Goal: Task Accomplishment & Management: Manage account settings

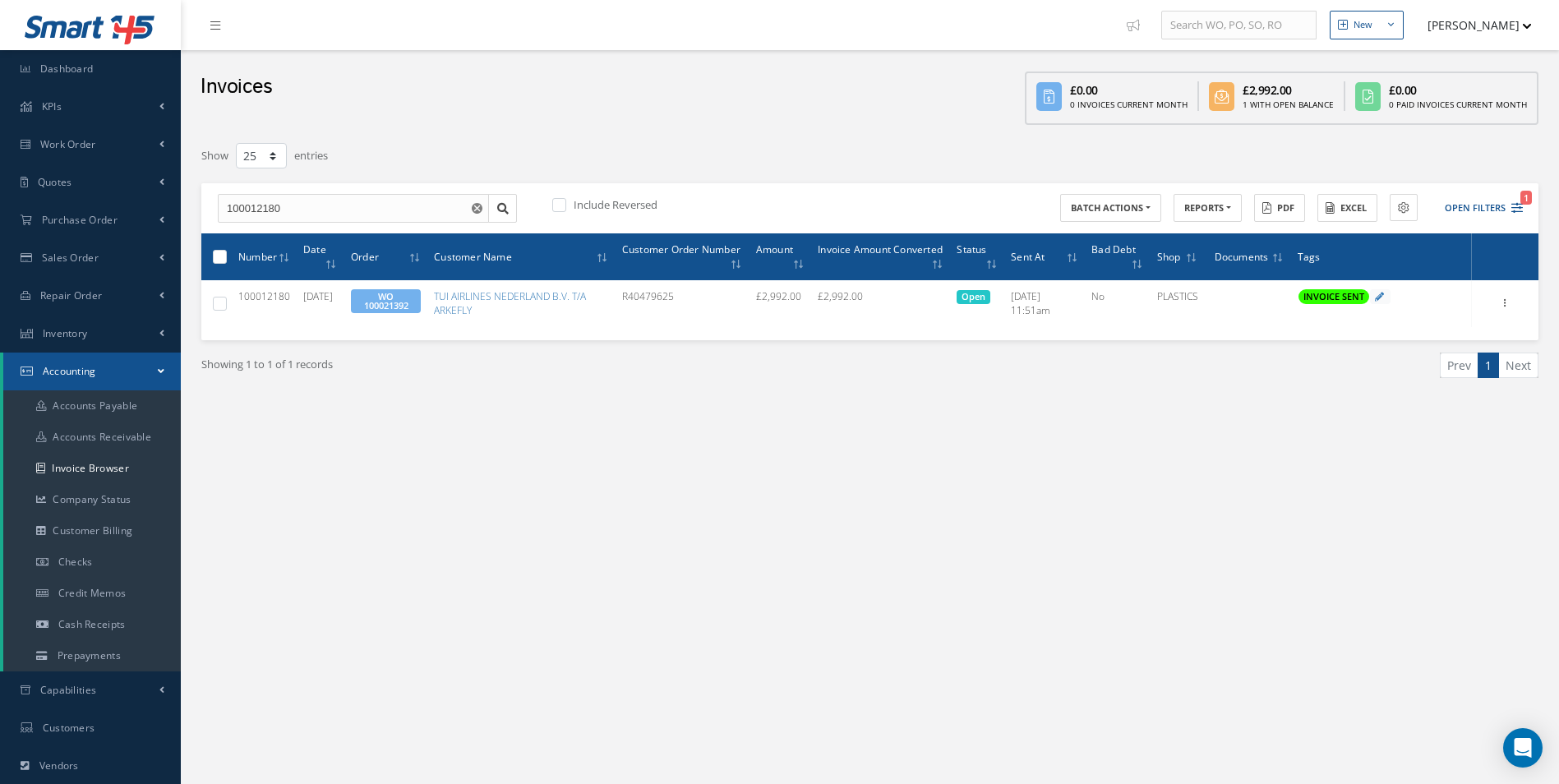
select select "25"
click at [121, 232] on link "Purchase Order" at bounding box center [90, 220] width 181 height 38
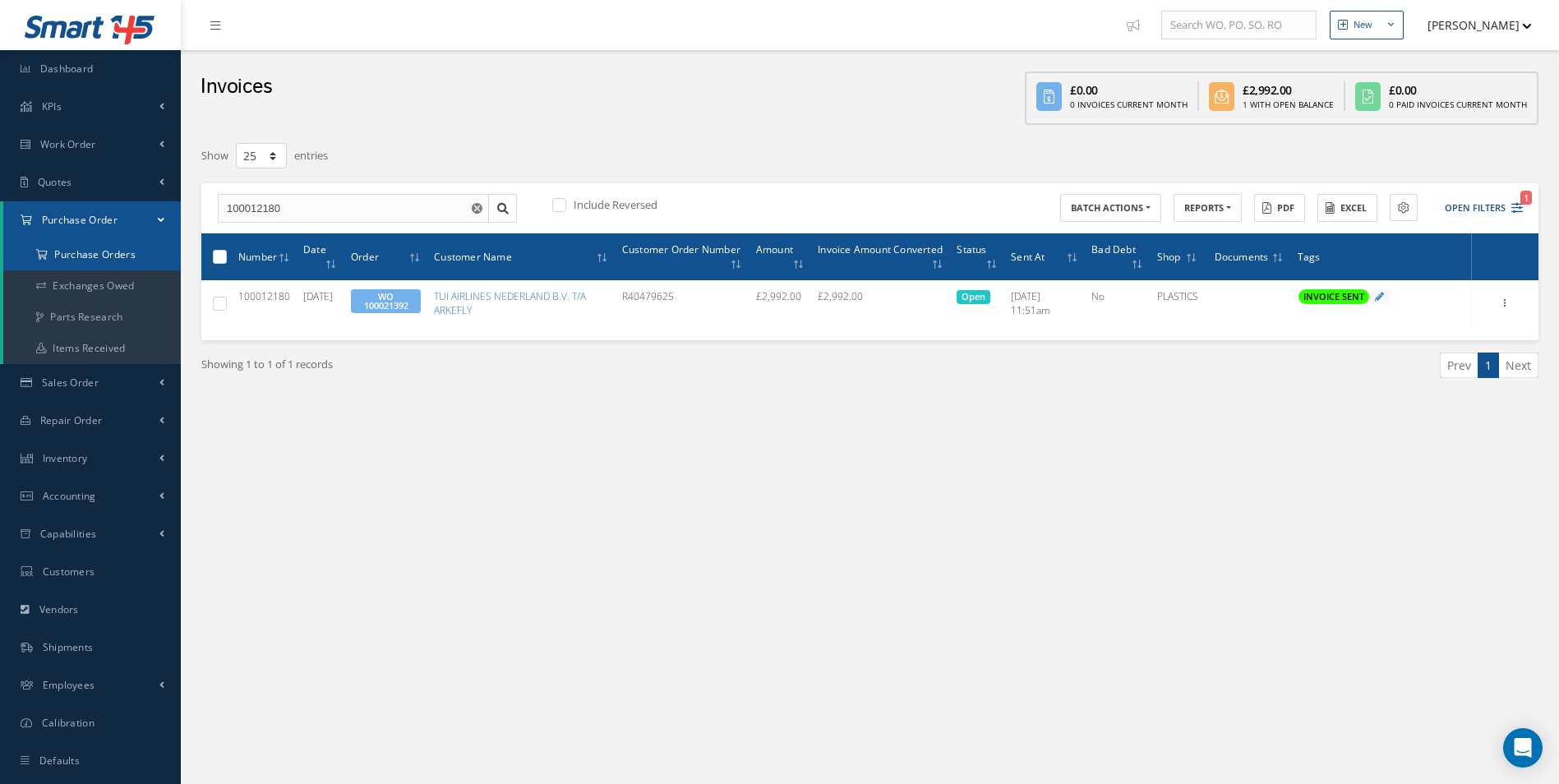
click at [86, 258] on a=1&status_id=2&status_id=3&status_id=5&collapsedFilters"] "Purchase Orders" at bounding box center [93, 254] width 181 height 31
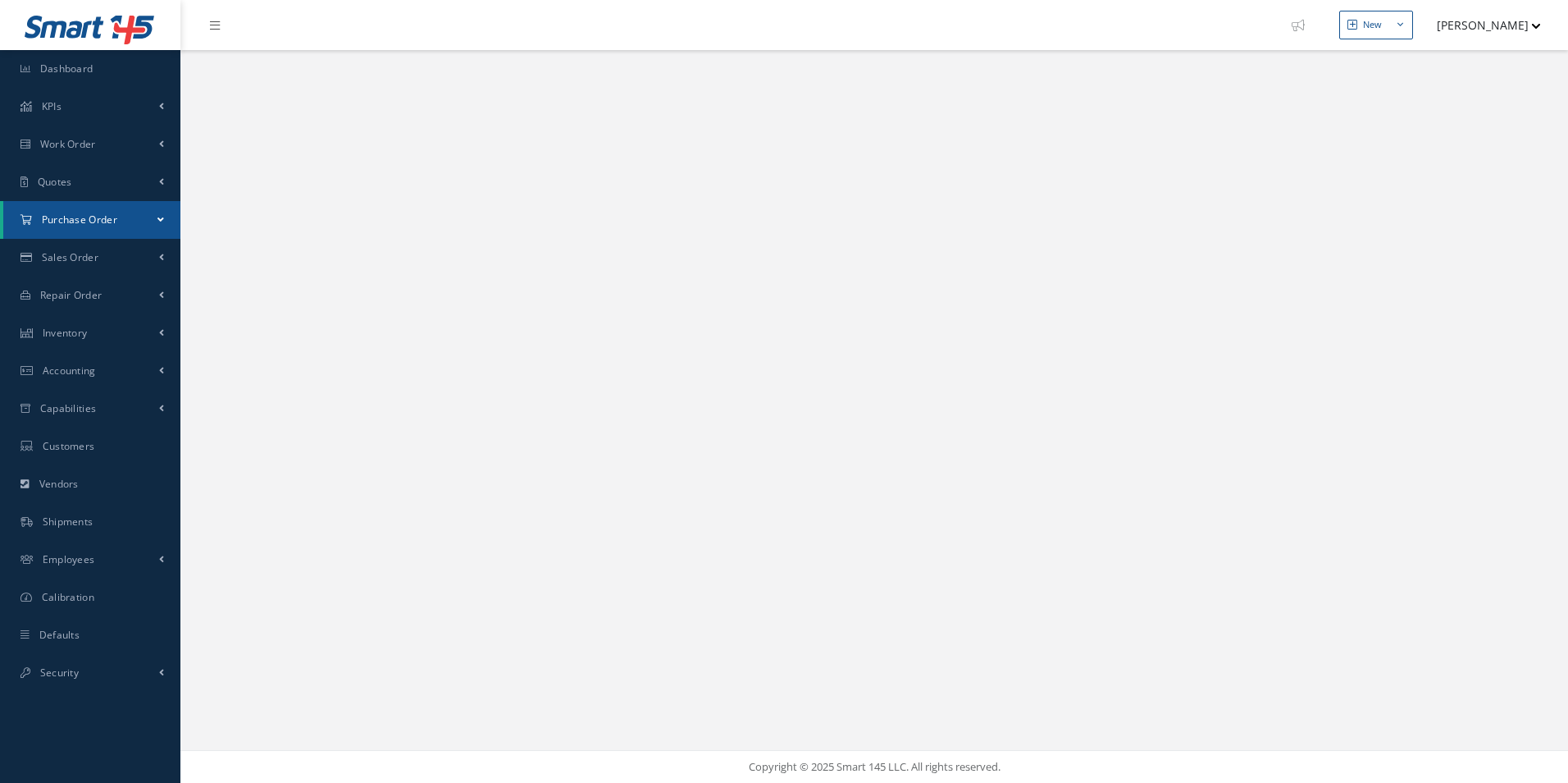
select select "25"
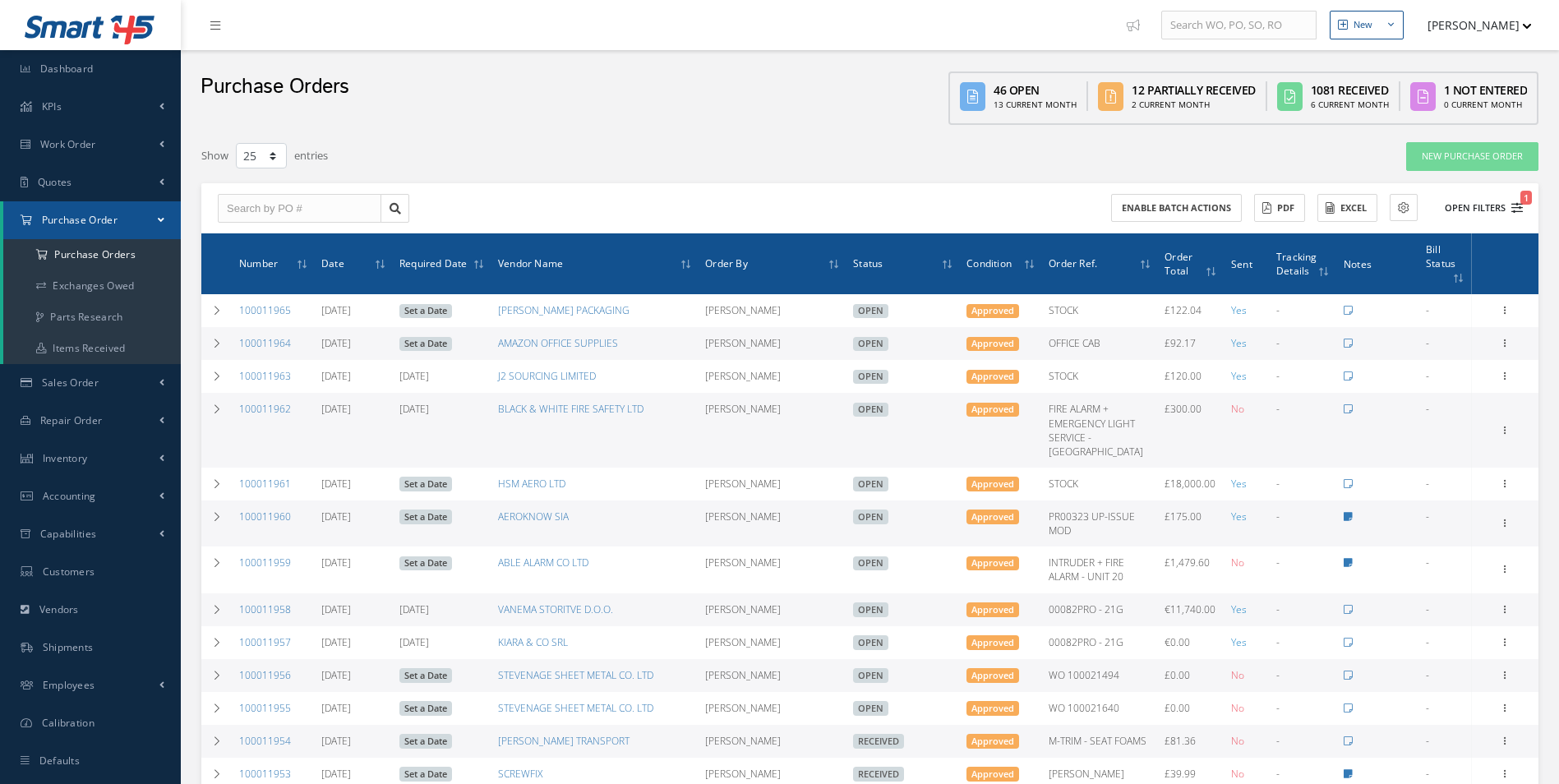
click at [1475, 205] on button "Open Filters 1" at bounding box center [1476, 208] width 93 height 27
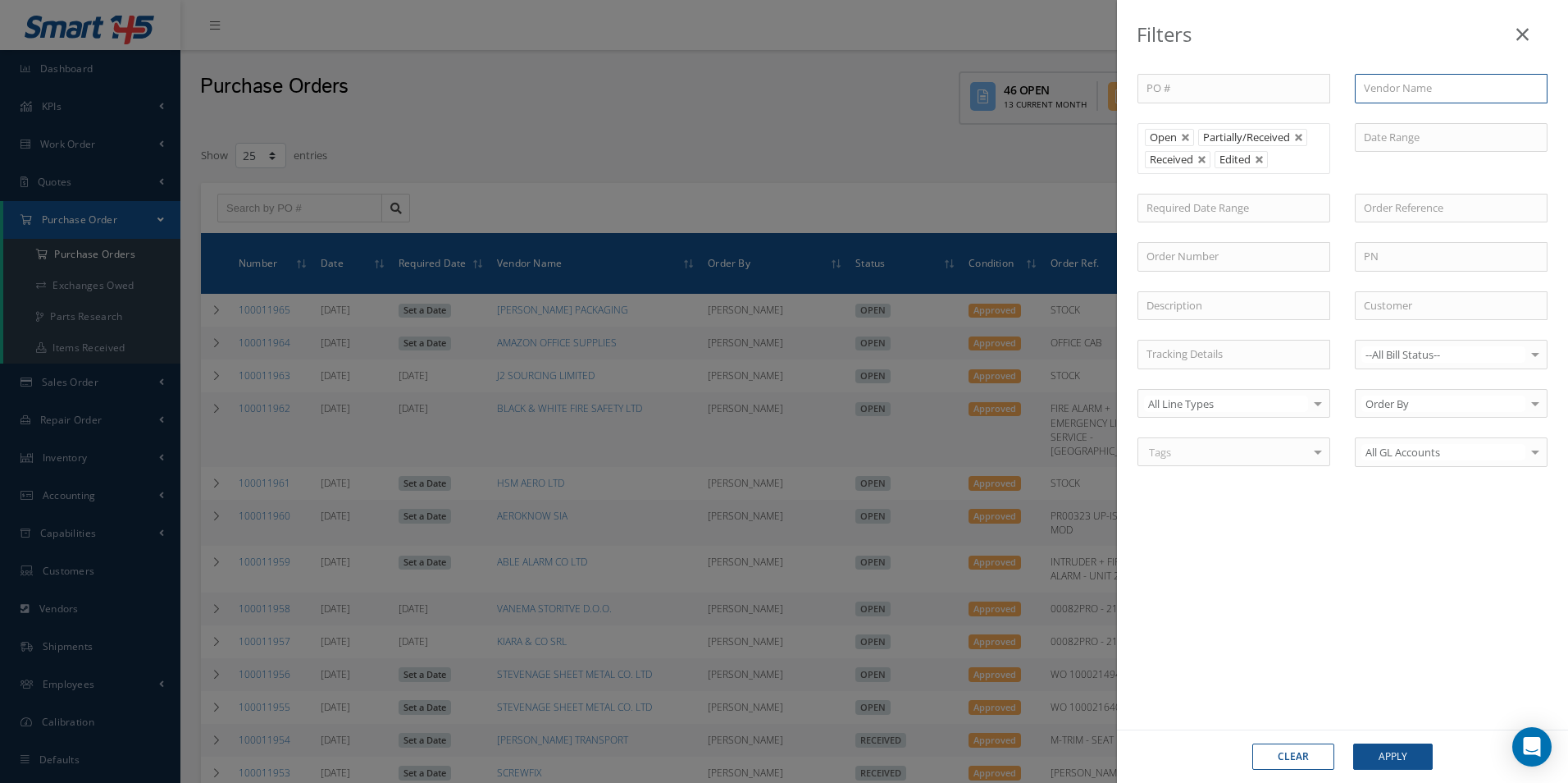
click at [1397, 88] on input "text" at bounding box center [1451, 88] width 193 height 29
click at [1395, 117] on span "SPRAYGUNS DIRECT LIMITED" at bounding box center [1434, 117] width 141 height 15
type input "SPRAYGUNS DIRECT LIMITED"
click at [1394, 757] on button "Apply" at bounding box center [1392, 757] width 80 height 26
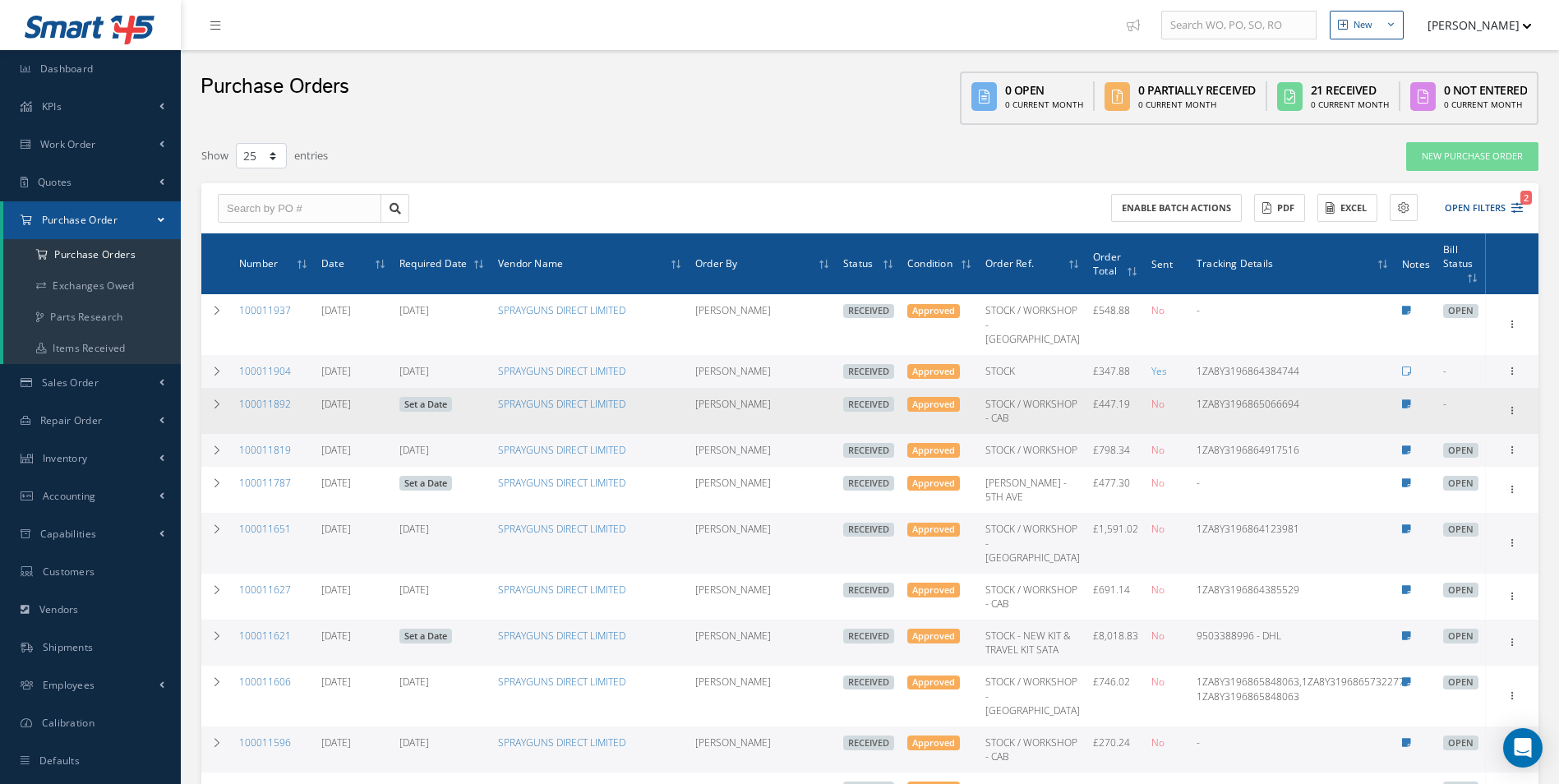
click at [1519, 421] on div "Receiving Details Show Edit Create Bill Send By Email Email History Documents P…" at bounding box center [1511, 410] width 48 height 20
click at [1508, 416] on icon at bounding box center [1511, 409] width 16 height 13
click at [1422, 489] on link "Create Bill" at bounding box center [1437, 485] width 130 height 22
type input "74.53"
type input "0.00"
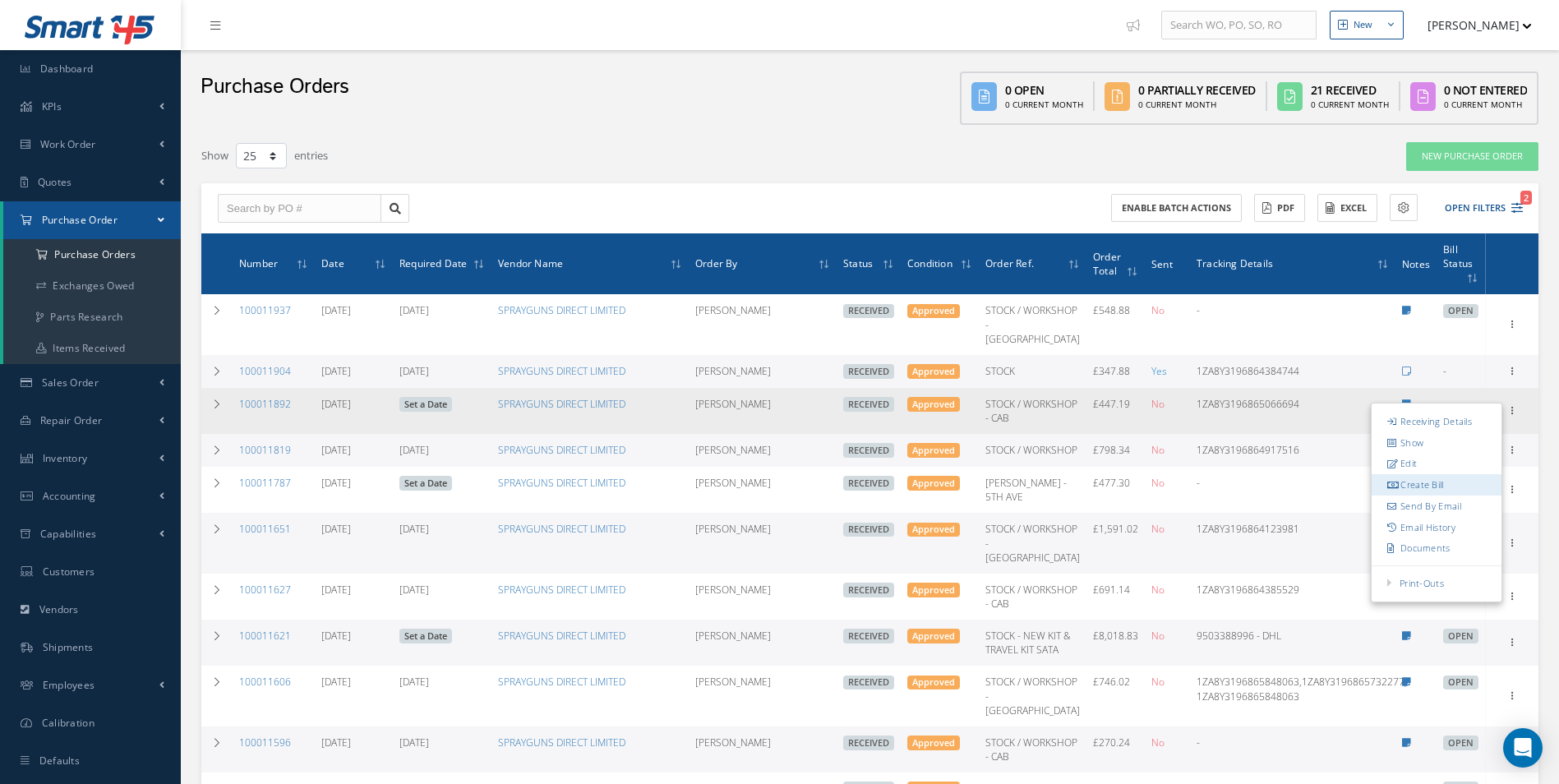
type input "0.00"
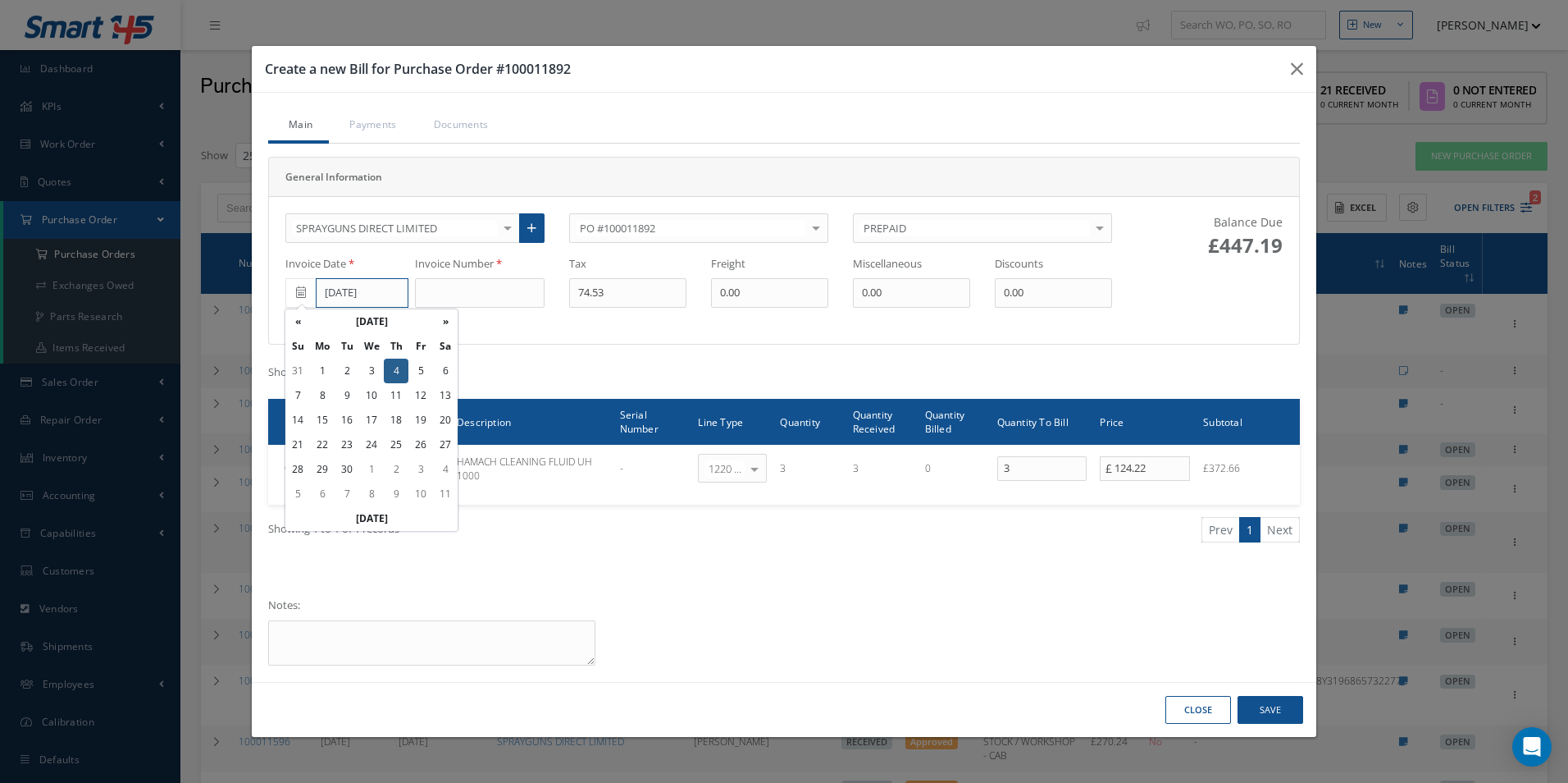
click at [383, 288] on input "09/04/2025" at bounding box center [362, 292] width 93 height 29
click at [292, 321] on th "«" at bounding box center [298, 321] width 24 height 24
click at [356, 417] on td "12" at bounding box center [347, 420] width 24 height 24
type input "08/12/2025"
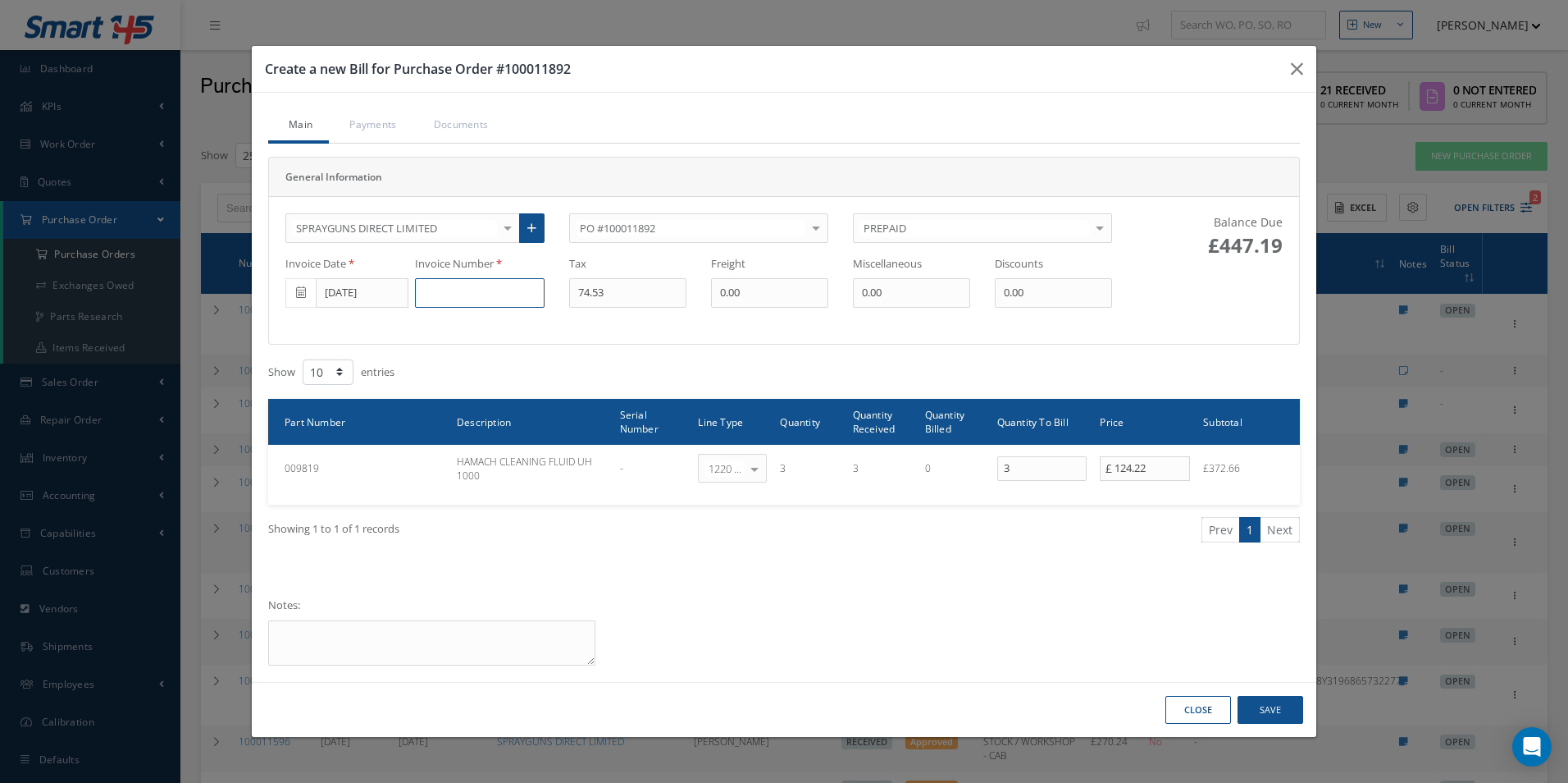
drag, startPoint x: 460, startPoint y: 293, endPoint x: 483, endPoint y: 287, distance: 23.8
click at [461, 293] on input at bounding box center [480, 292] width 130 height 29
type input "1805"
click at [1265, 710] on button "Save" at bounding box center [1270, 710] width 66 height 29
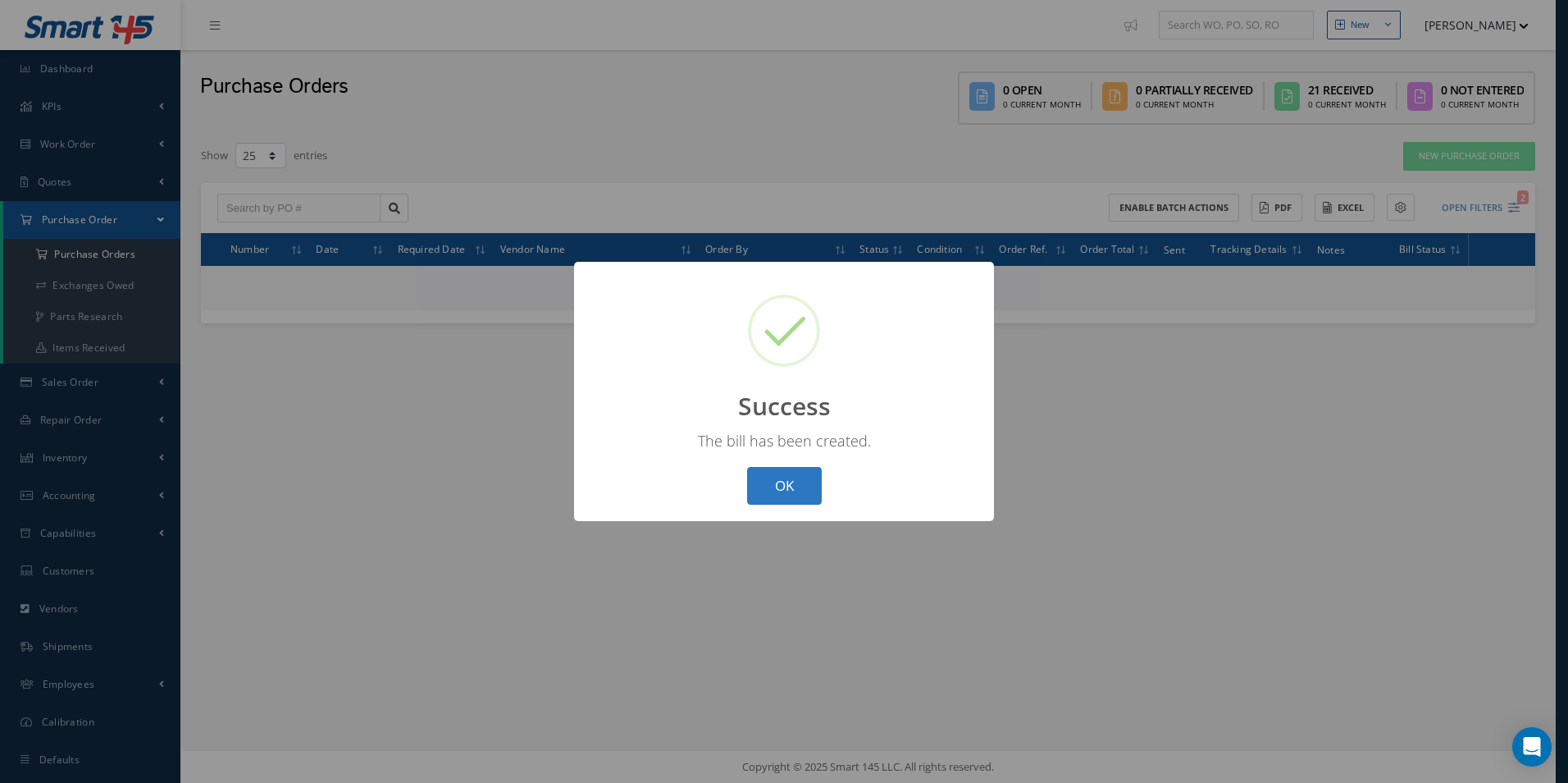
click at [803, 481] on button "OK" at bounding box center [784, 486] width 74 height 39
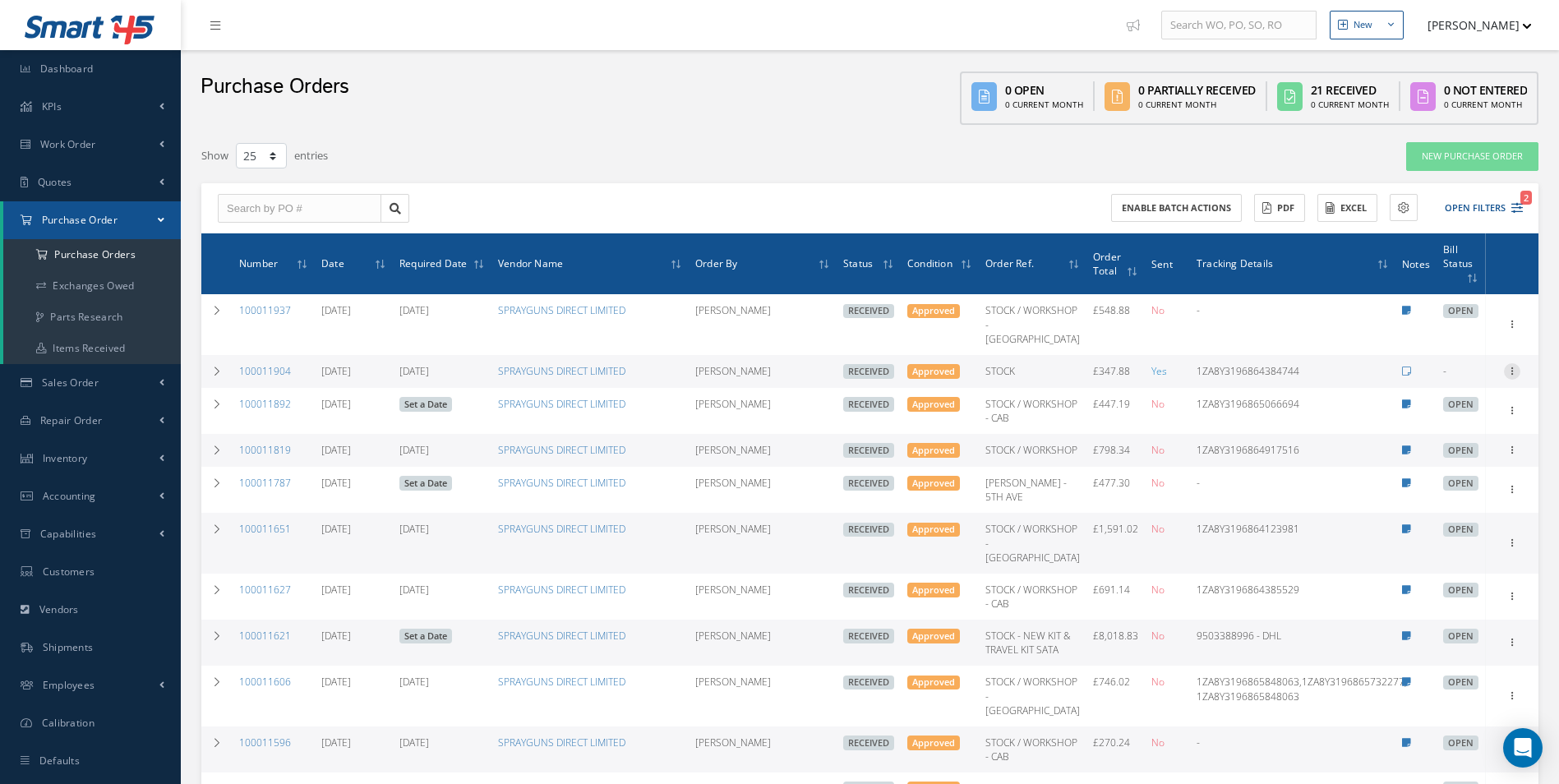
click at [1509, 371] on icon at bounding box center [1511, 370] width 16 height 13
click at [1425, 444] on link "Create Bill" at bounding box center [1437, 445] width 130 height 22
type input "57.98"
type input "0.00"
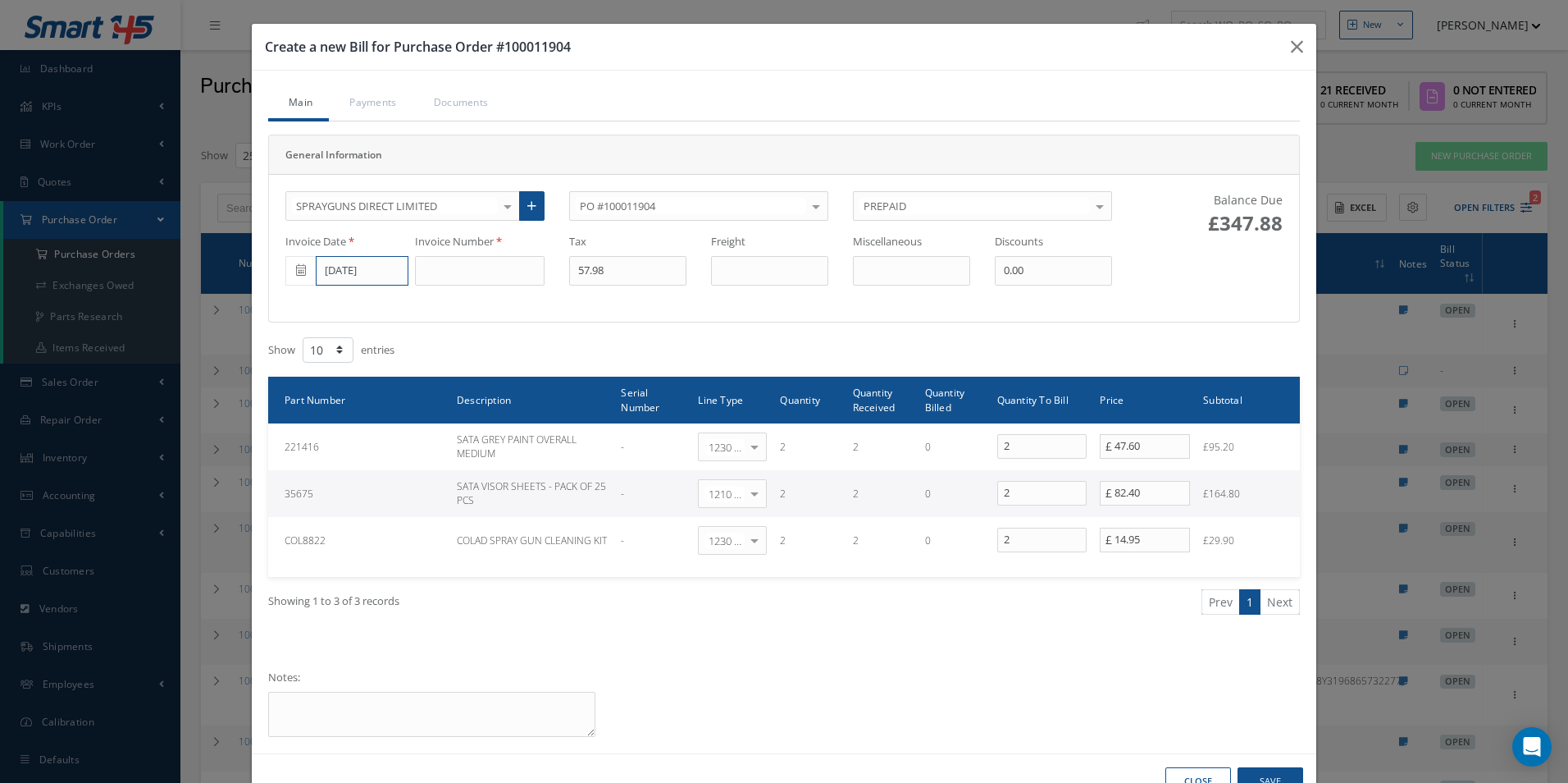
click at [332, 268] on input "08/12/2025" at bounding box center [362, 270] width 93 height 29
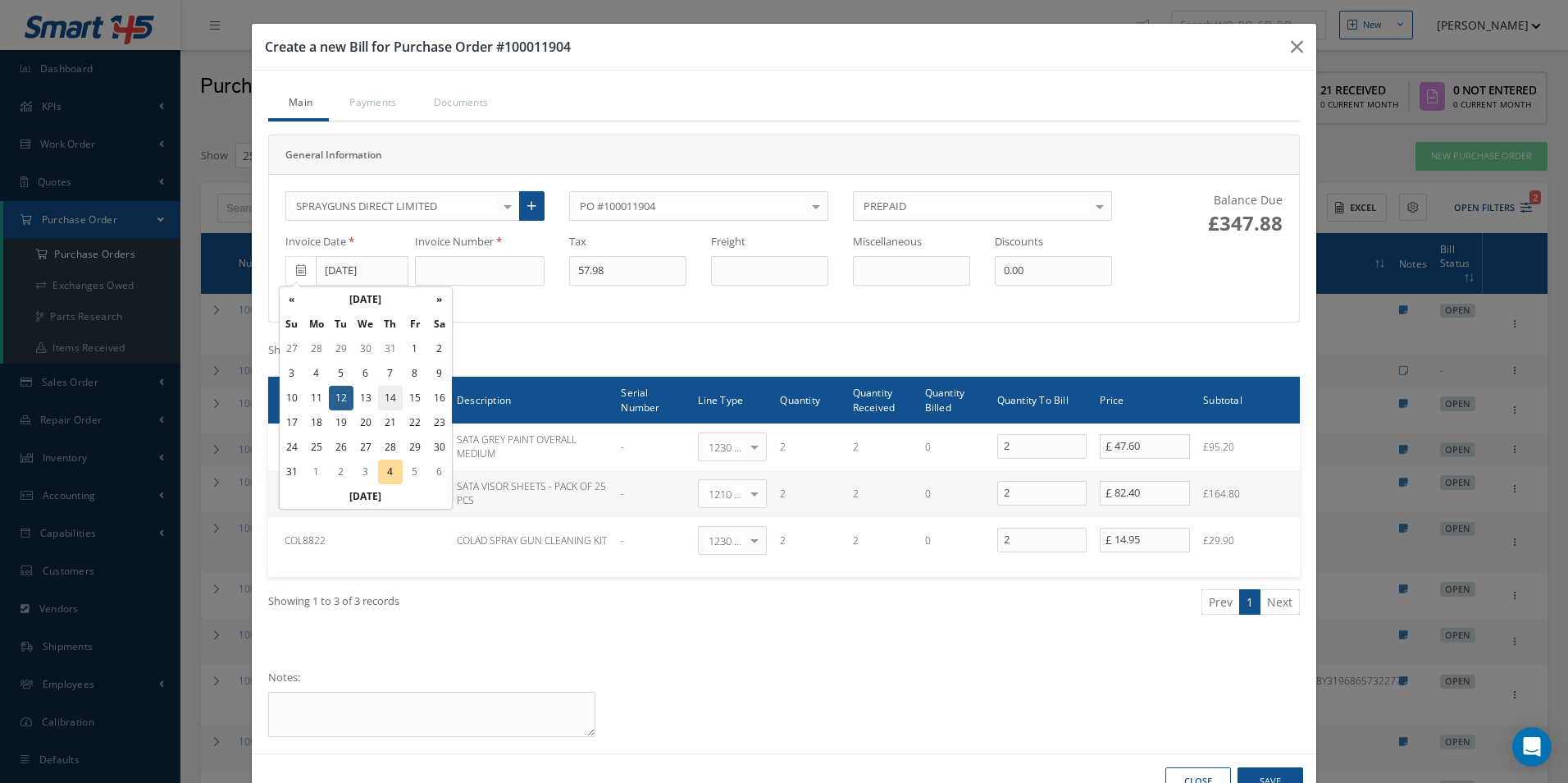
click at [387, 399] on td "14" at bounding box center [390, 398] width 24 height 24
type input "08/14/2025"
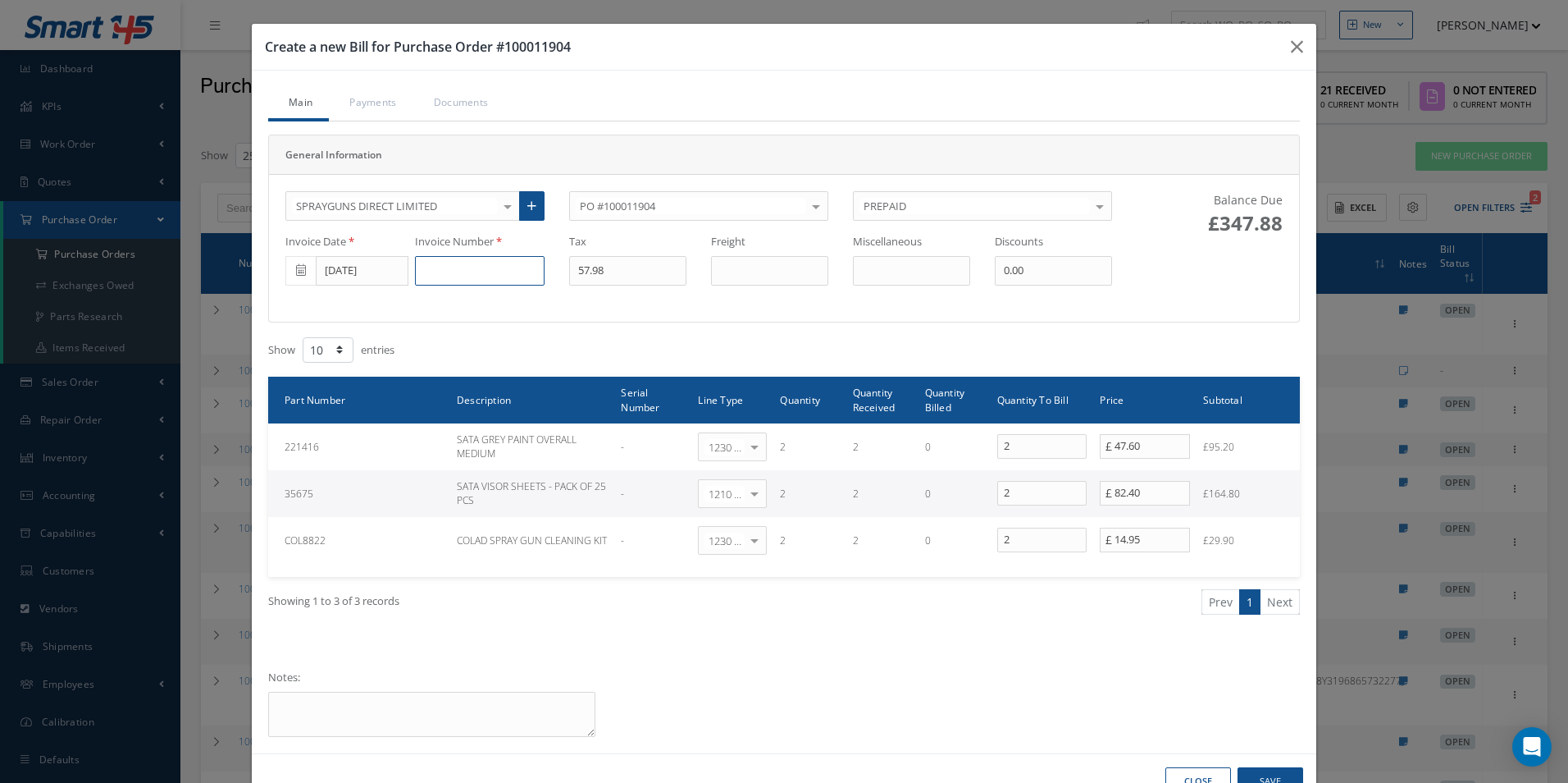
click at [436, 267] on input at bounding box center [480, 270] width 130 height 29
type input "1943"
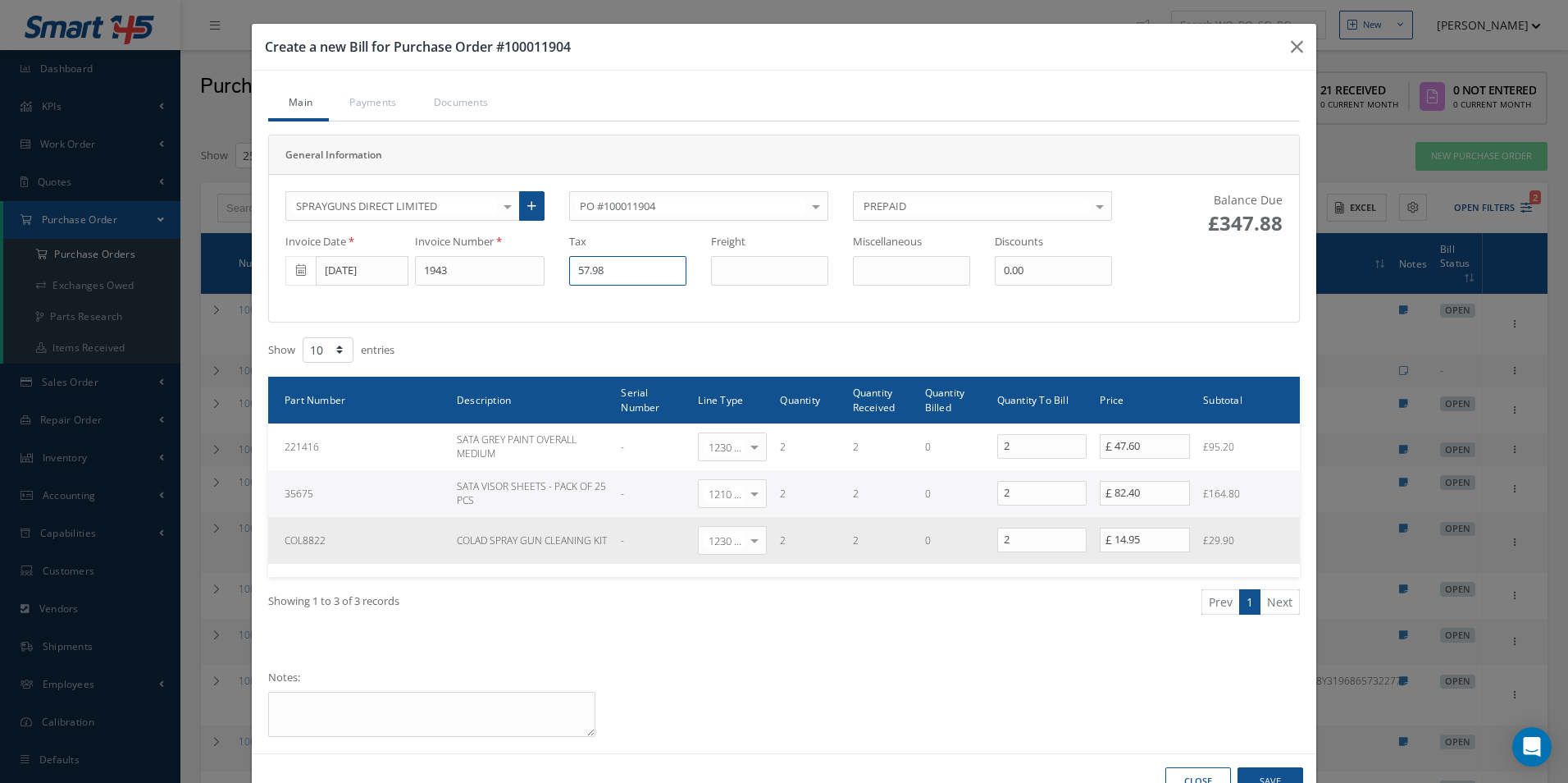
scroll to position [50, 0]
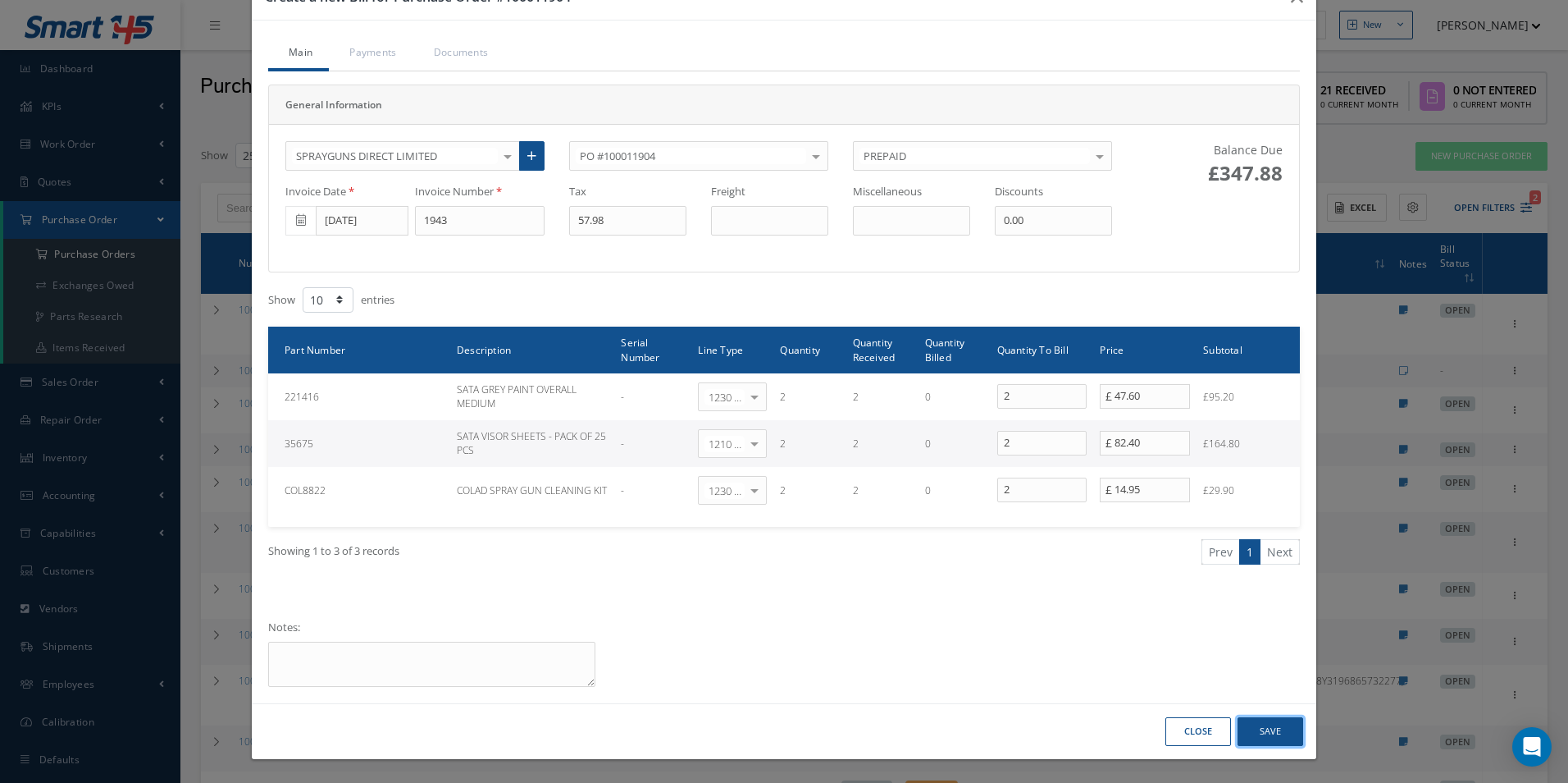
click at [1277, 731] on button "Save" at bounding box center [1270, 731] width 66 height 29
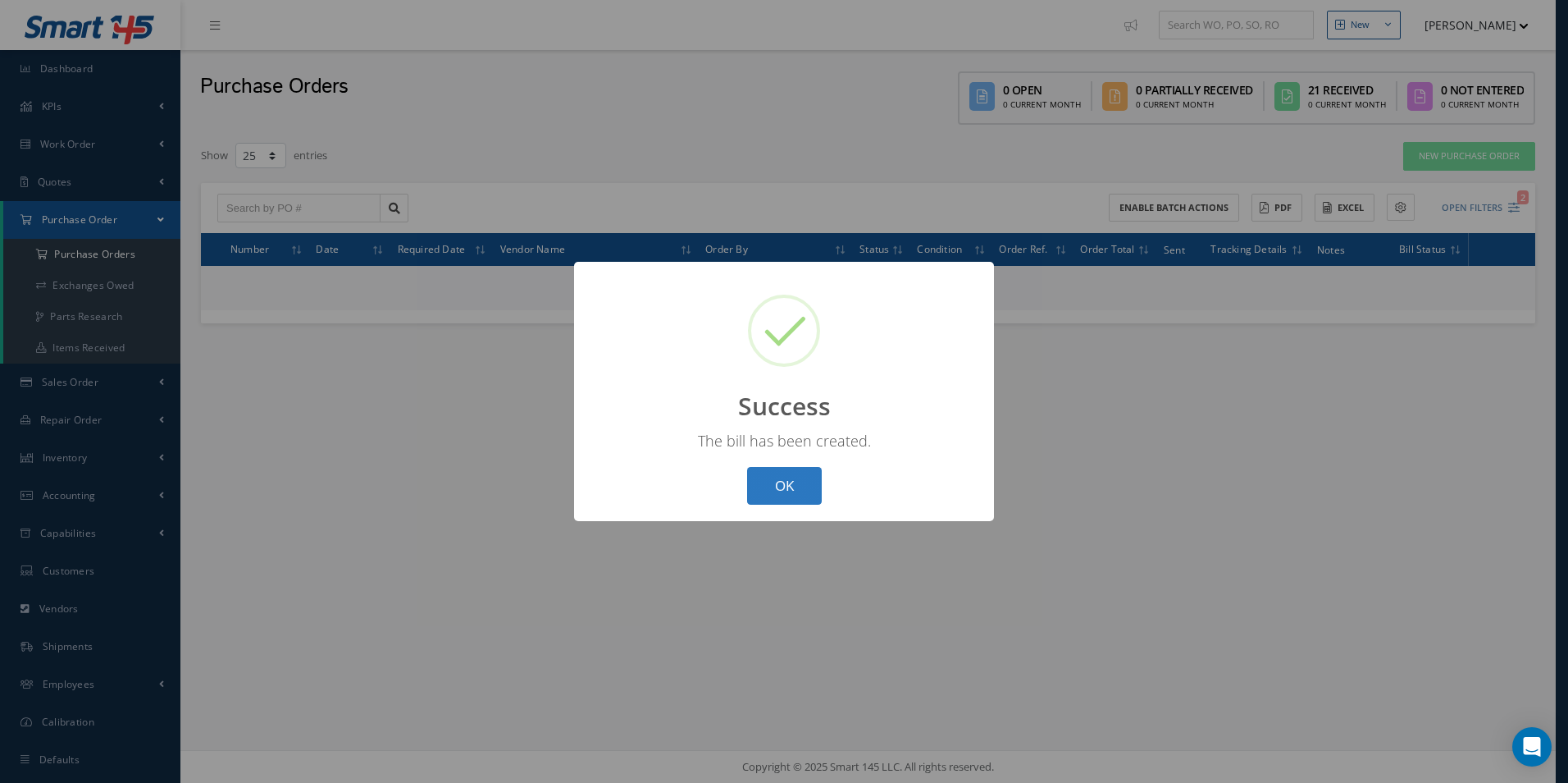
click at [766, 482] on button "OK" at bounding box center [784, 486] width 74 height 39
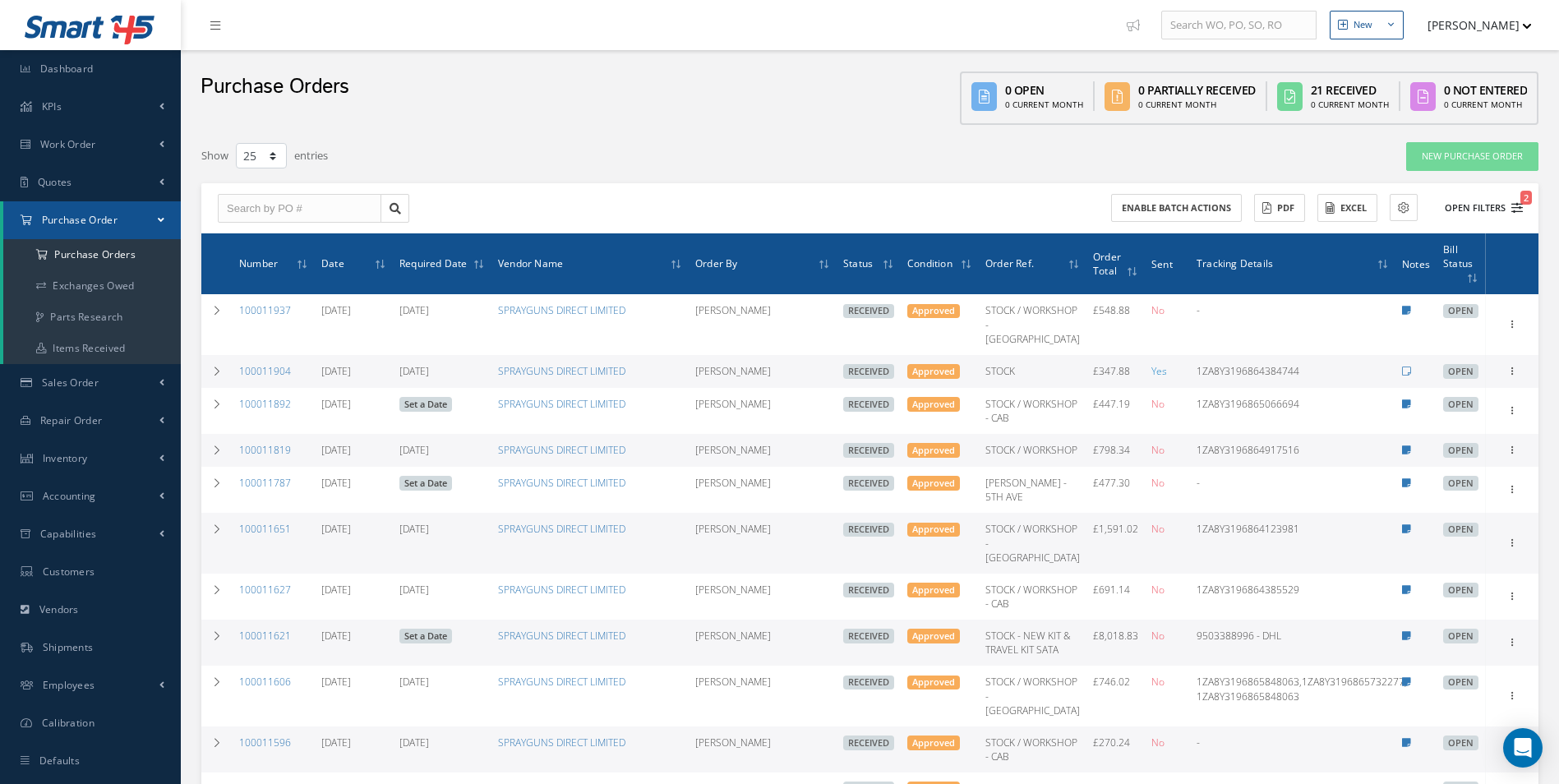
click at [1493, 205] on button "Open Filters 2" at bounding box center [1476, 208] width 93 height 27
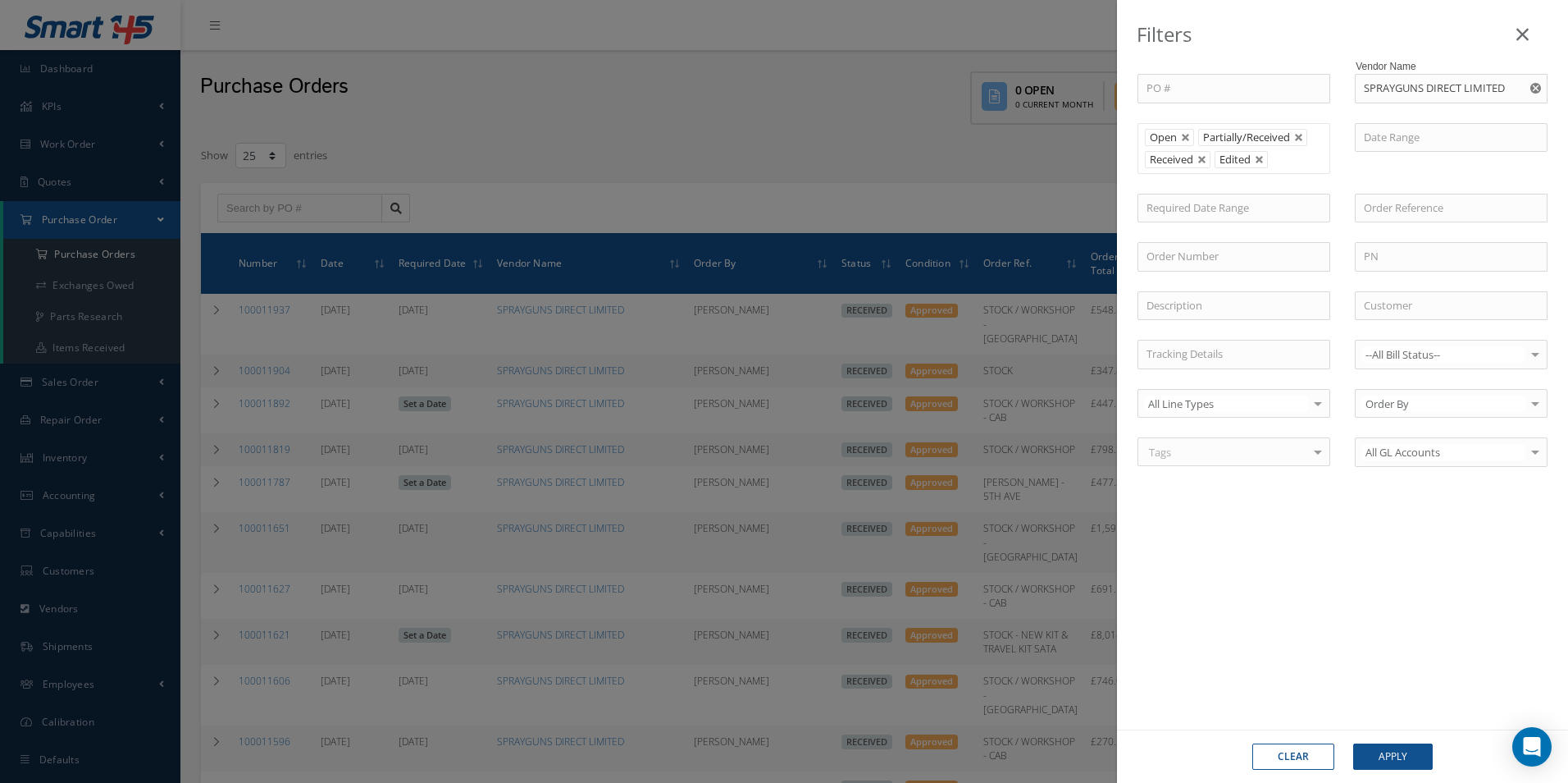
click at [1530, 91] on use "Reset" at bounding box center [1534, 87] width 10 height 10
click at [1412, 90] on input "text" at bounding box center [1451, 88] width 193 height 29
click at [1448, 120] on div "GROVE GROUP" at bounding box center [1451, 117] width 175 height 16
type input "GROVE GROUP"
click at [1404, 747] on button "Apply" at bounding box center [1392, 757] width 80 height 26
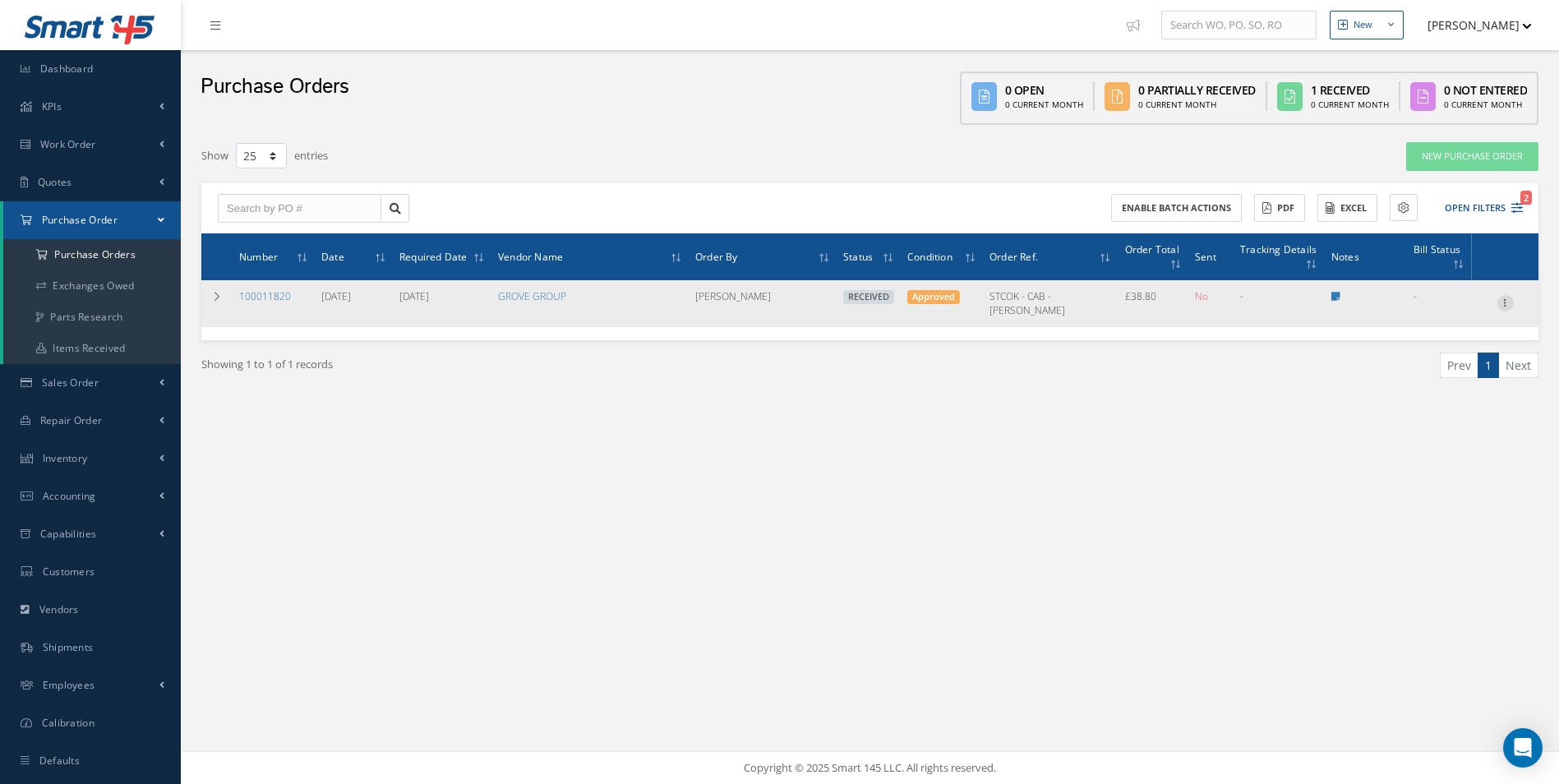
click at [1512, 305] on icon at bounding box center [1504, 301] width 16 height 13
click at [1453, 372] on link "Create Bill" at bounding box center [1430, 377] width 130 height 22
type input "6.46"
type input "4.95"
type input "0.00"
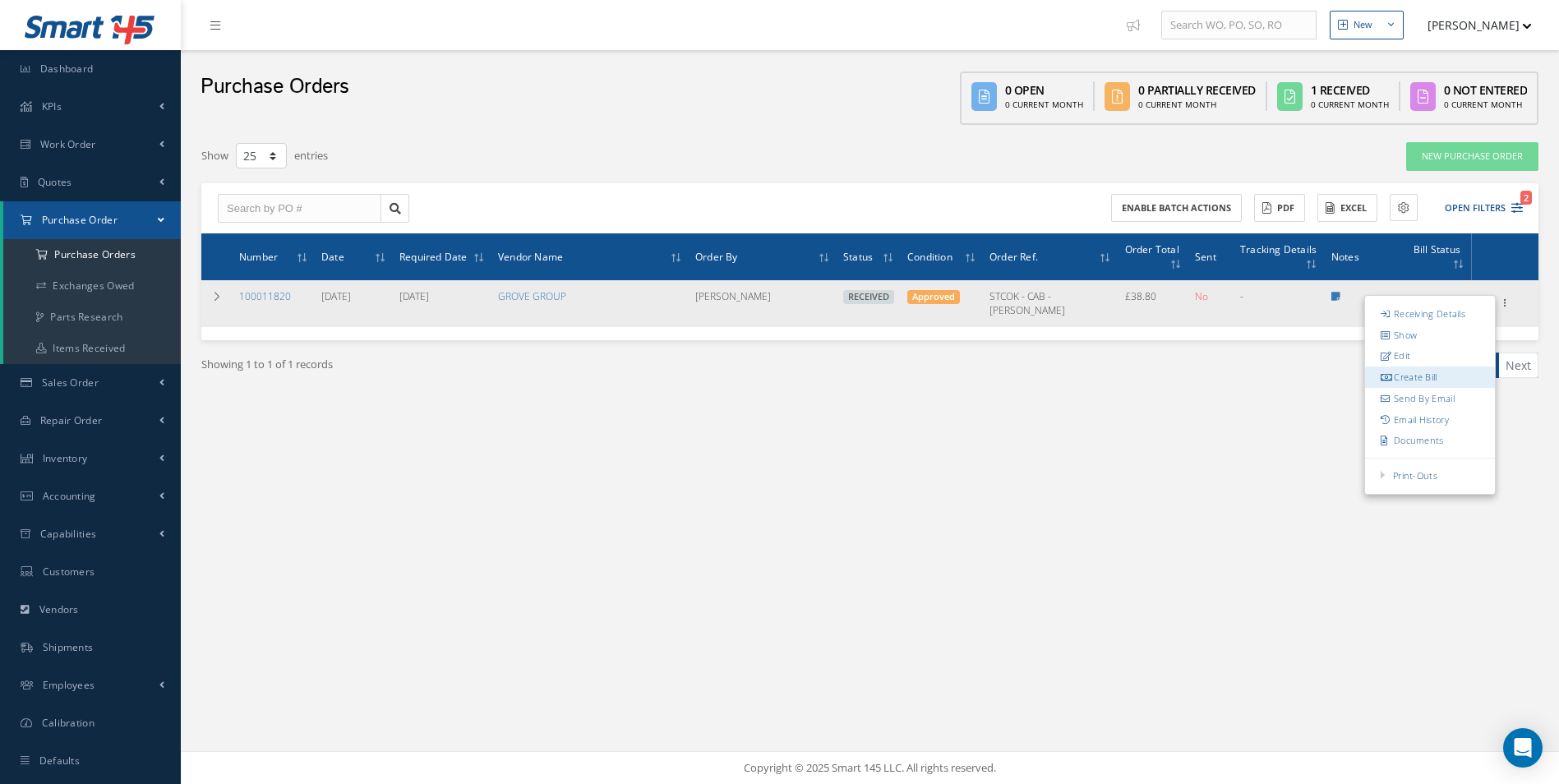
type input "0.00"
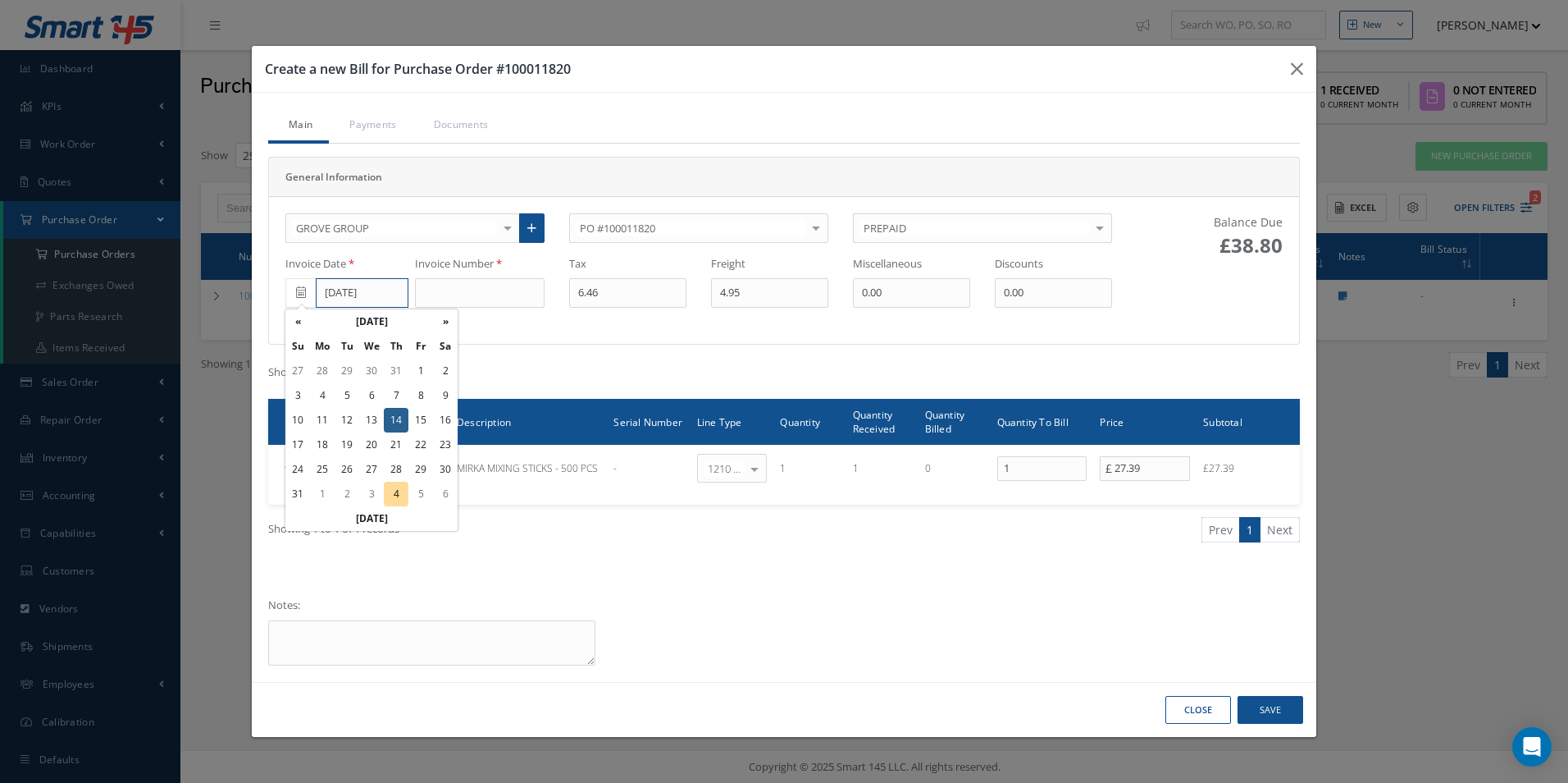
click at [348, 299] on input "08/14/2025" at bounding box center [362, 292] width 93 height 29
click at [303, 325] on th "«" at bounding box center [298, 321] width 24 height 24
click at [454, 325] on th "»" at bounding box center [445, 321] width 24 height 24
click at [415, 373] on td "1" at bounding box center [421, 370] width 24 height 24
type input "08/01/2025"
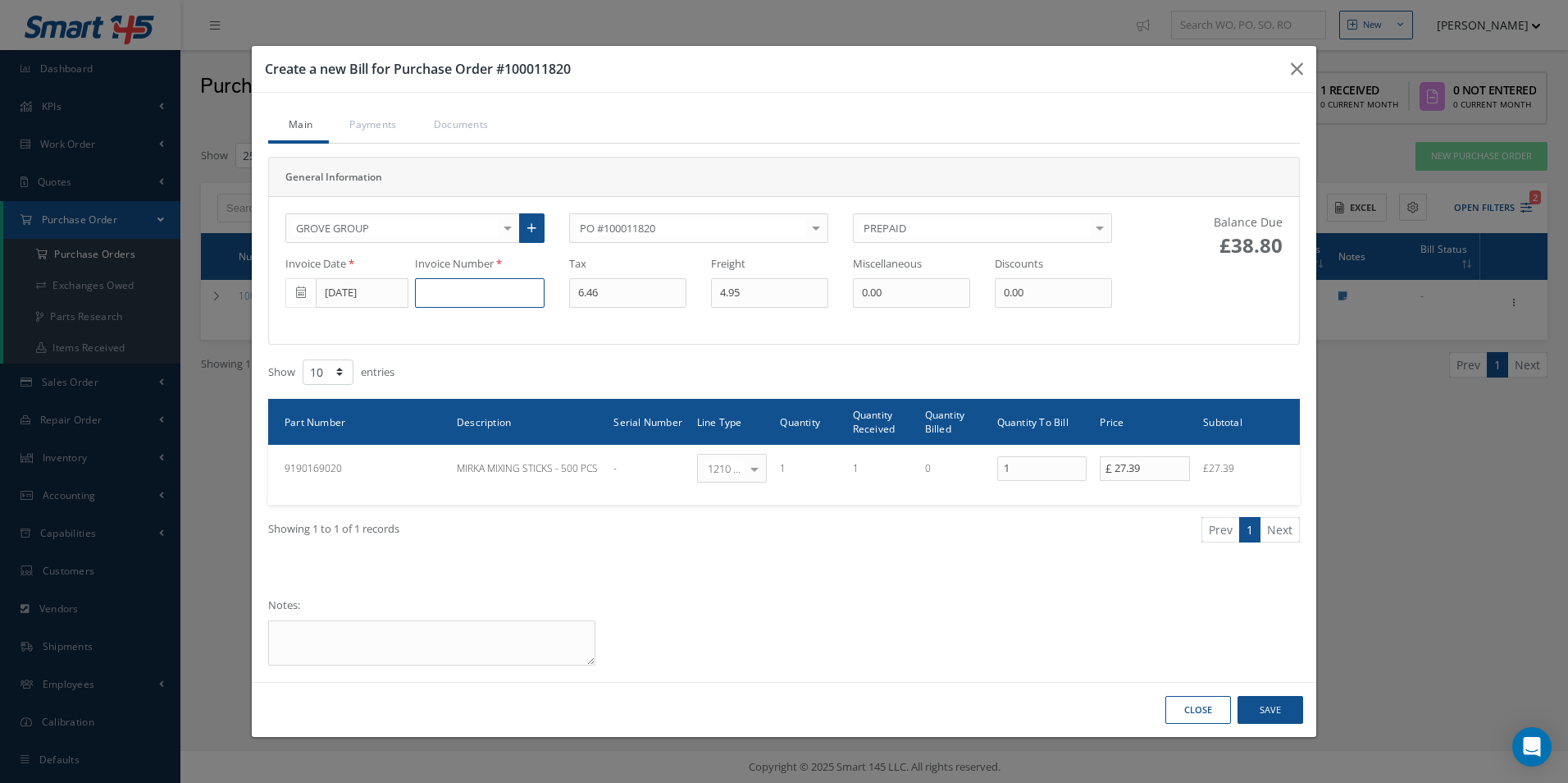
click at [453, 296] on input at bounding box center [480, 292] width 130 height 29
type input "IN037862"
click at [1297, 718] on button "Save" at bounding box center [1270, 710] width 66 height 29
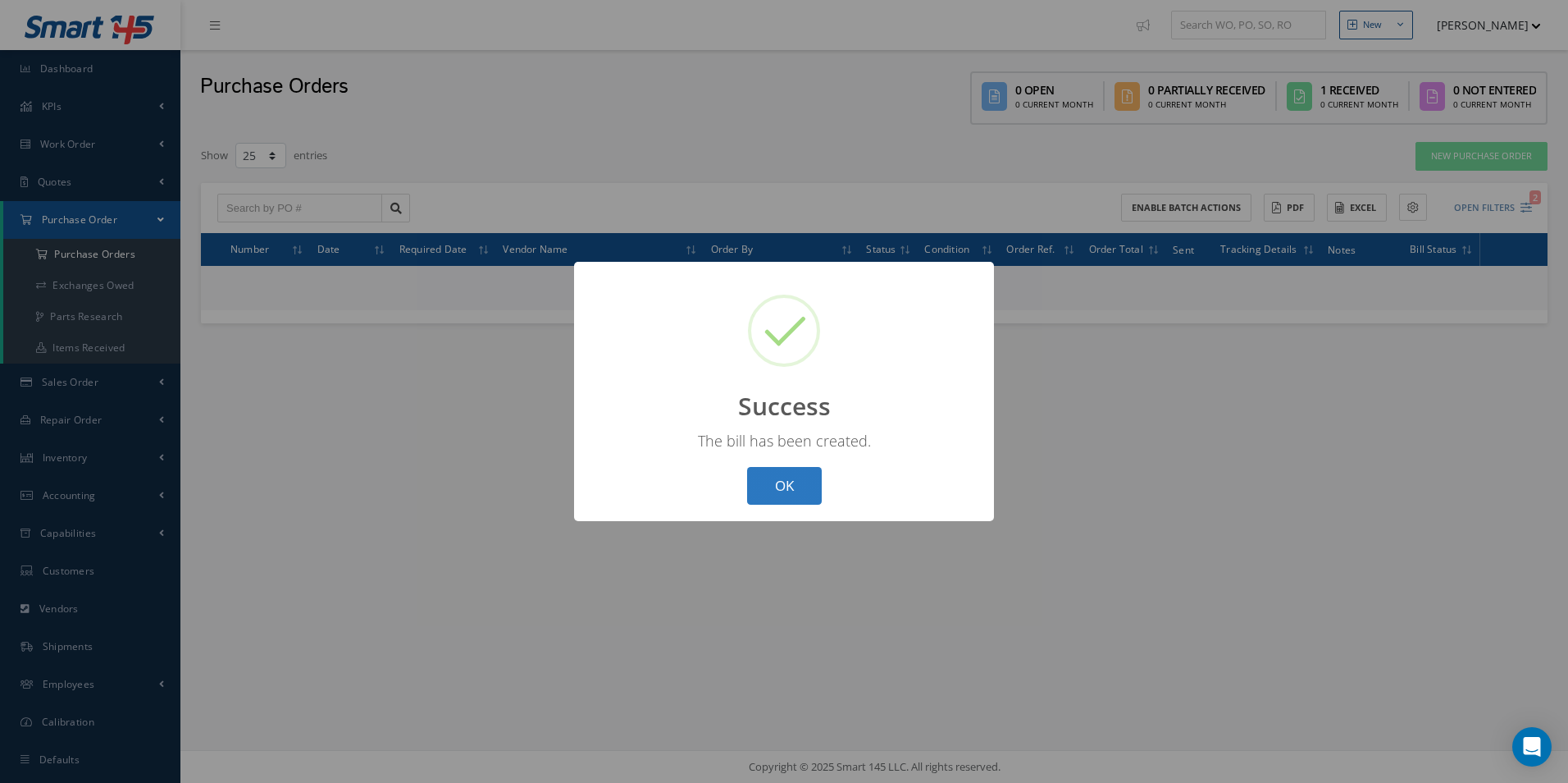
click at [789, 491] on button "OK" at bounding box center [784, 486] width 74 height 39
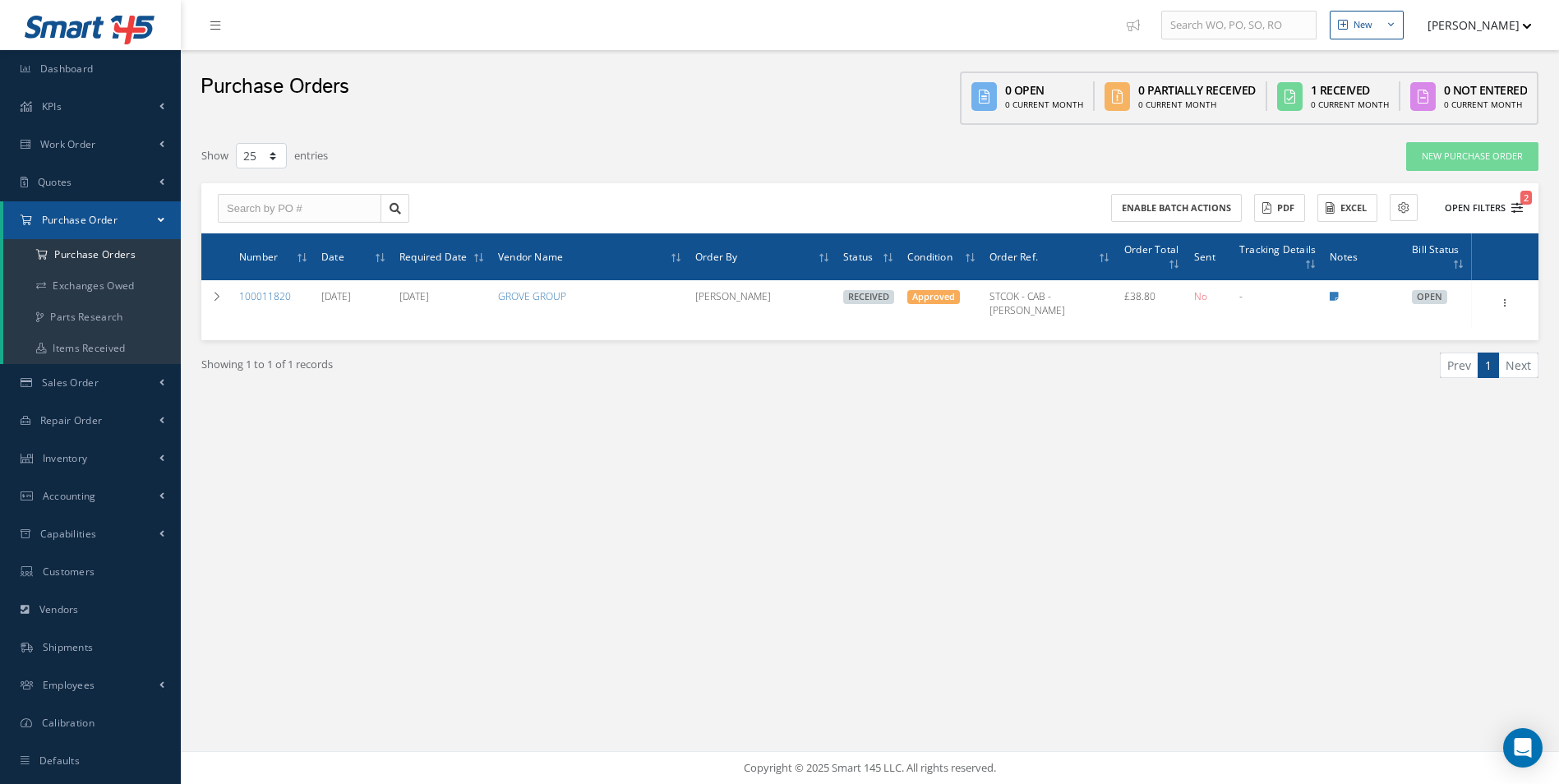
click at [1449, 215] on button "Open Filters 2" at bounding box center [1476, 208] width 93 height 27
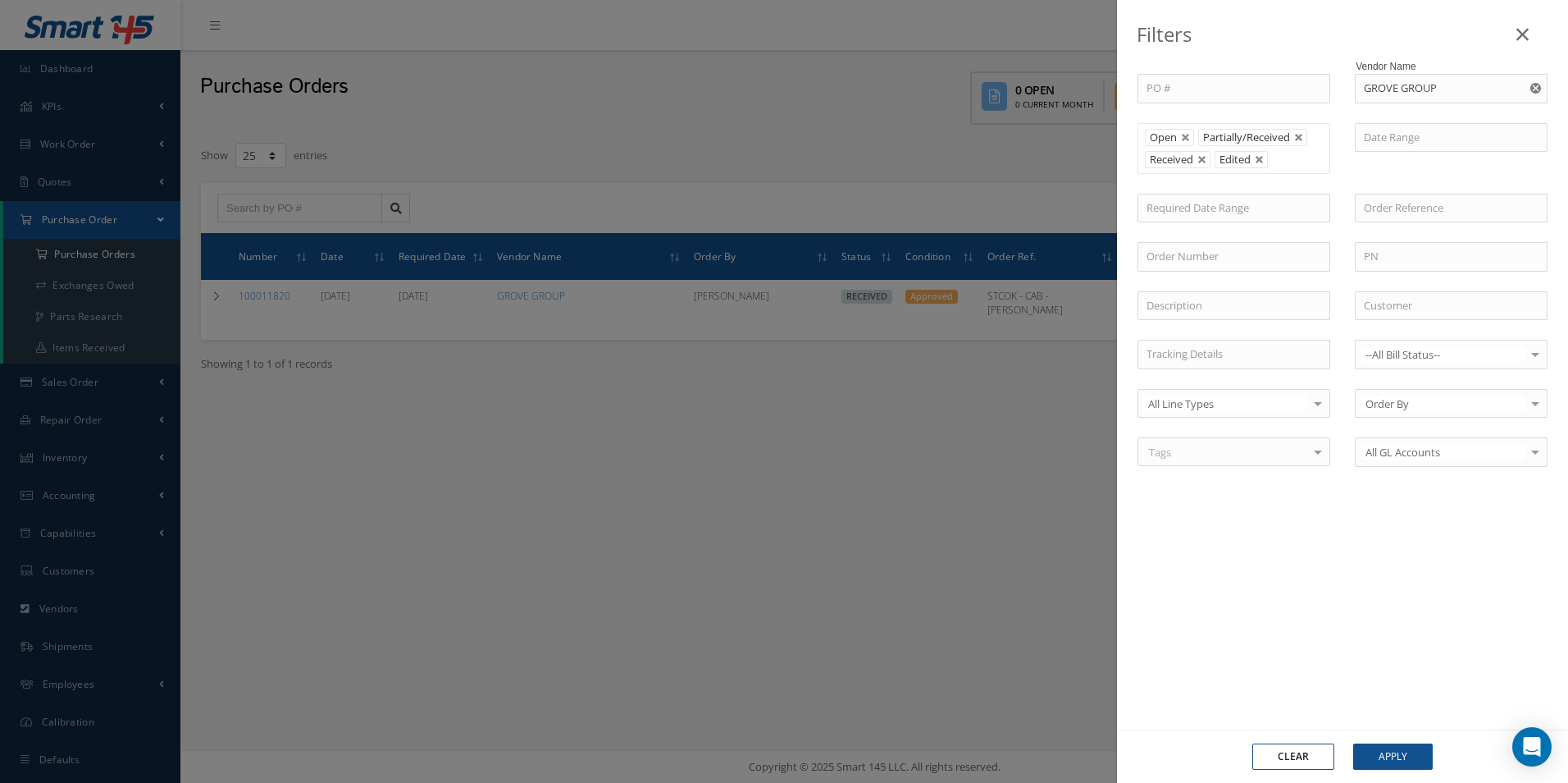
click at [1336, 746] on div "Clear Apply" at bounding box center [1343, 757] width 222 height 26
click at [1312, 759] on button "Clear" at bounding box center [1293, 757] width 82 height 26
type input "All Status"
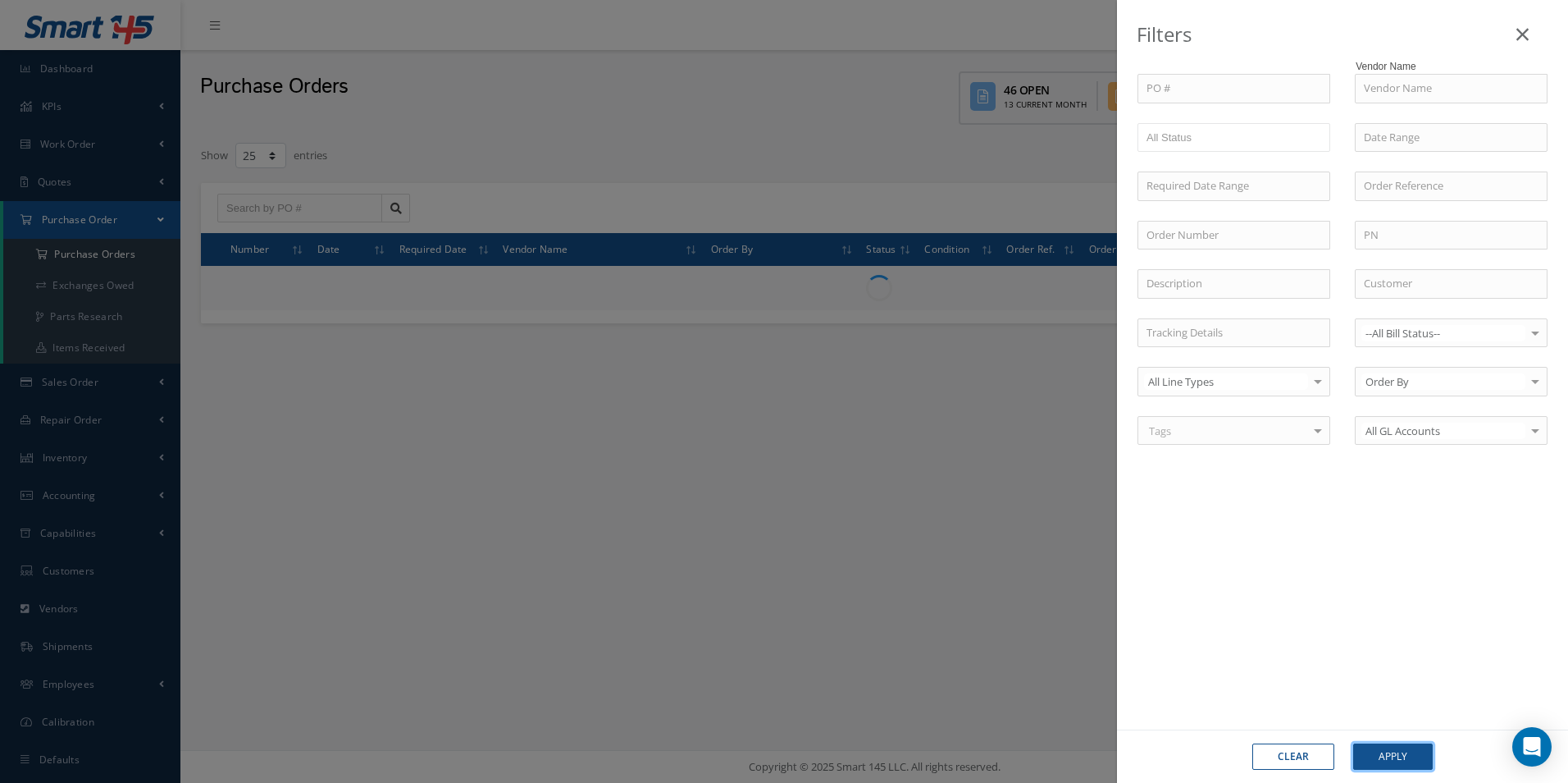
click at [1375, 754] on button "Apply" at bounding box center [1392, 757] width 80 height 26
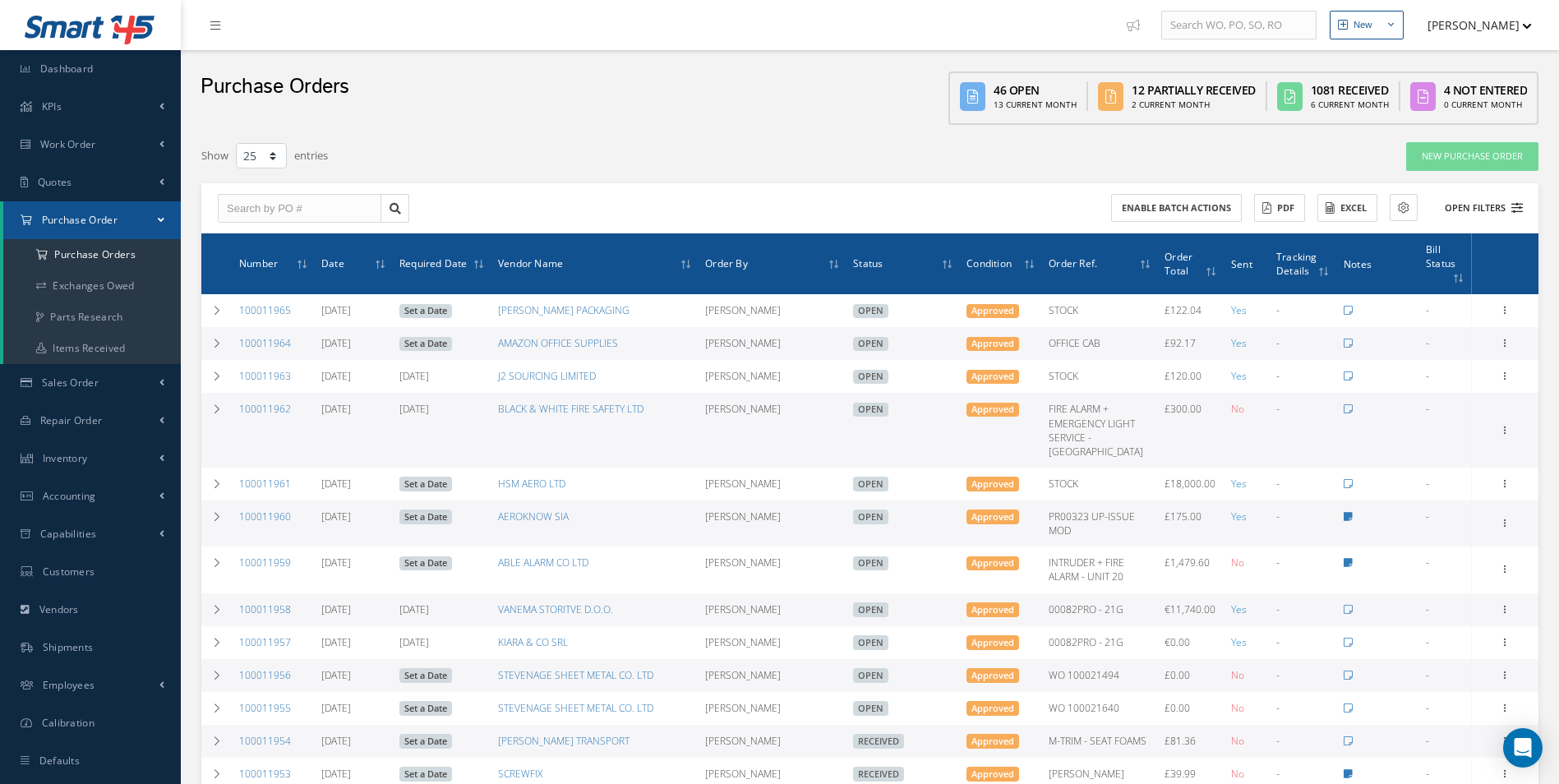
click at [1472, 203] on button "Open Filters" at bounding box center [1476, 208] width 93 height 27
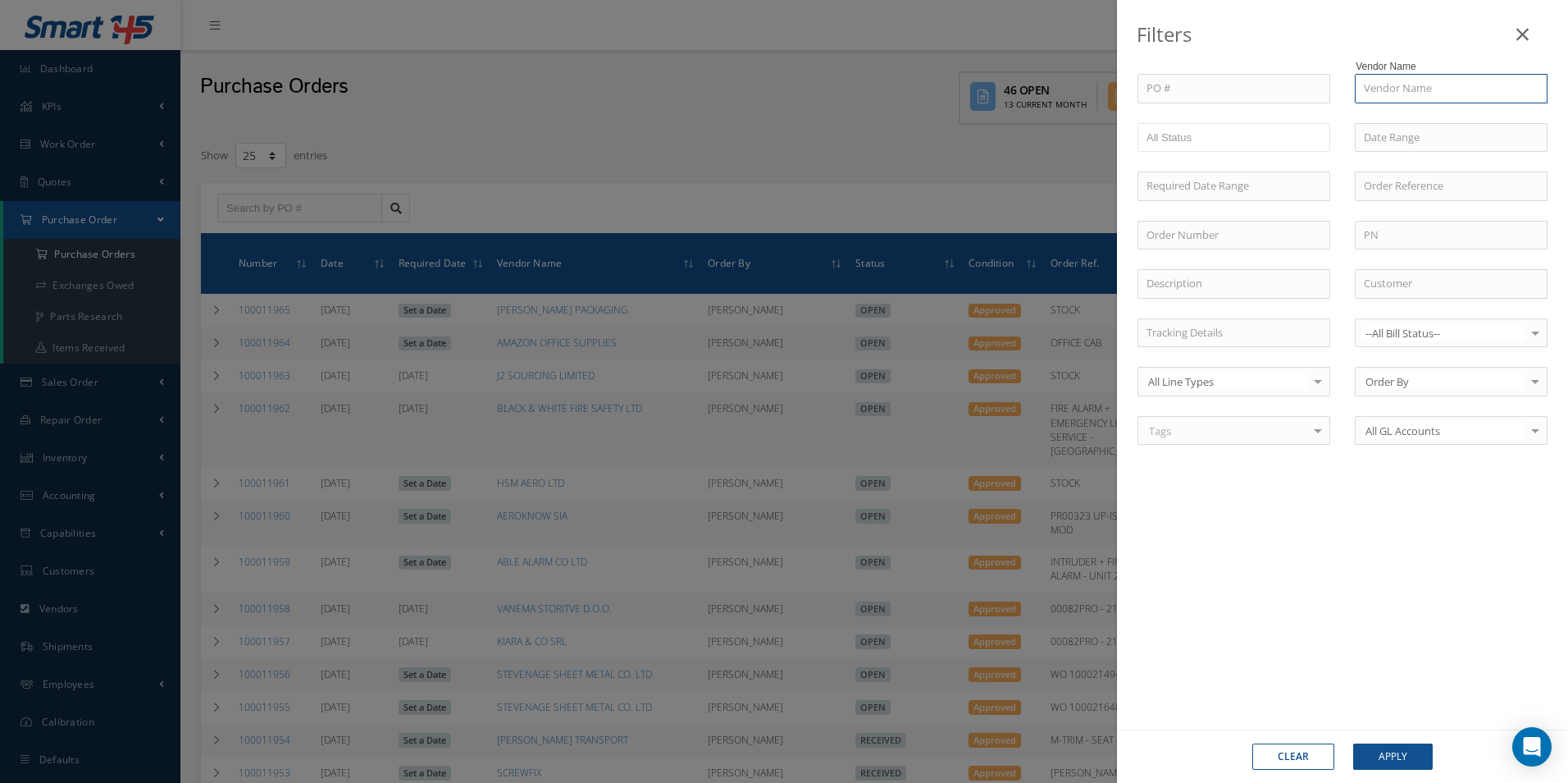
click at [1456, 87] on input "text" at bounding box center [1451, 88] width 193 height 29
click at [1415, 116] on span "KIARA & CO SRL" at bounding box center [1402, 117] width 77 height 15
type input "KIARA & CO SRL"
click at [1410, 750] on button "Apply" at bounding box center [1392, 757] width 80 height 26
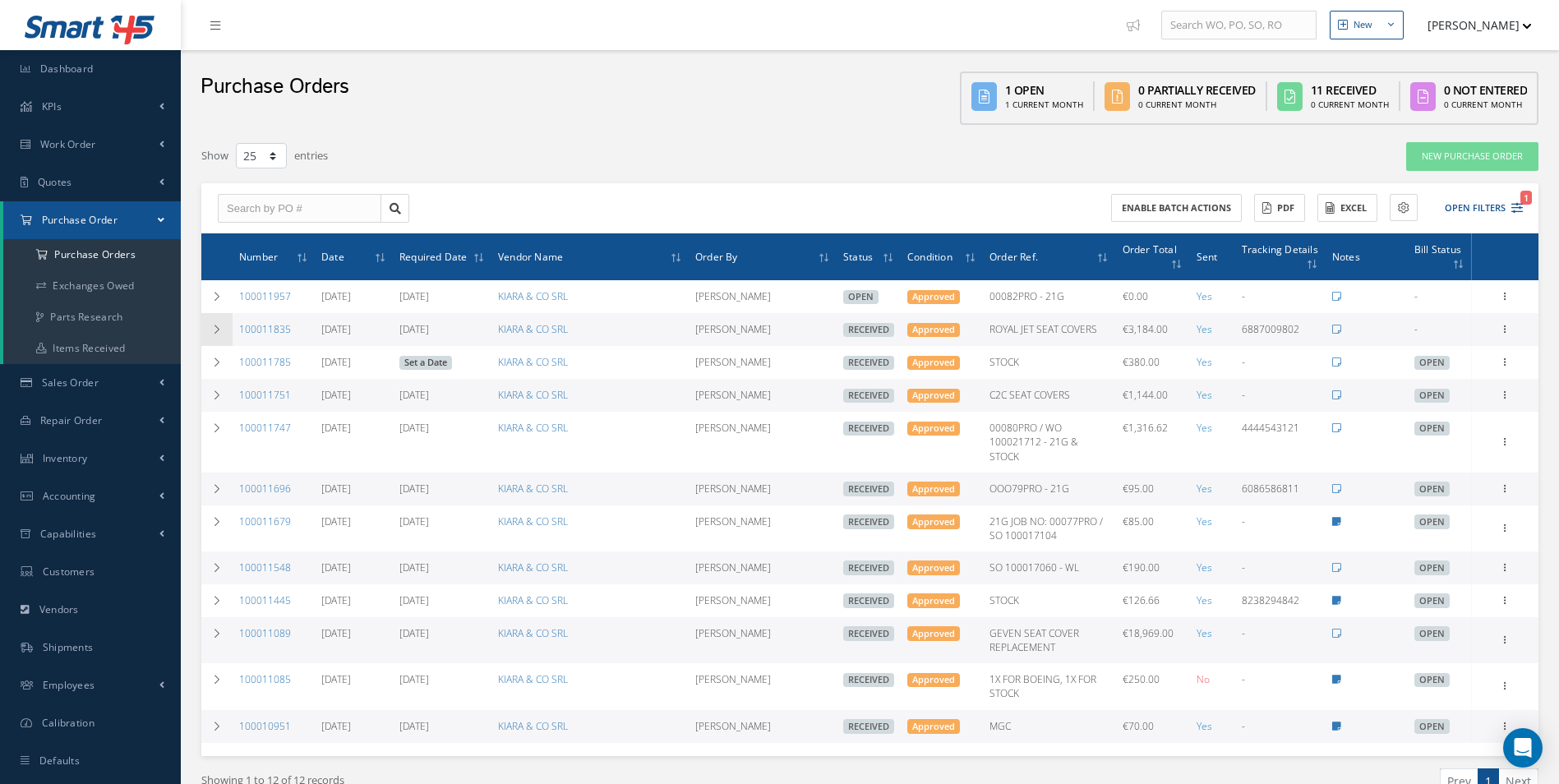
click at [223, 331] on td at bounding box center [217, 329] width 31 height 33
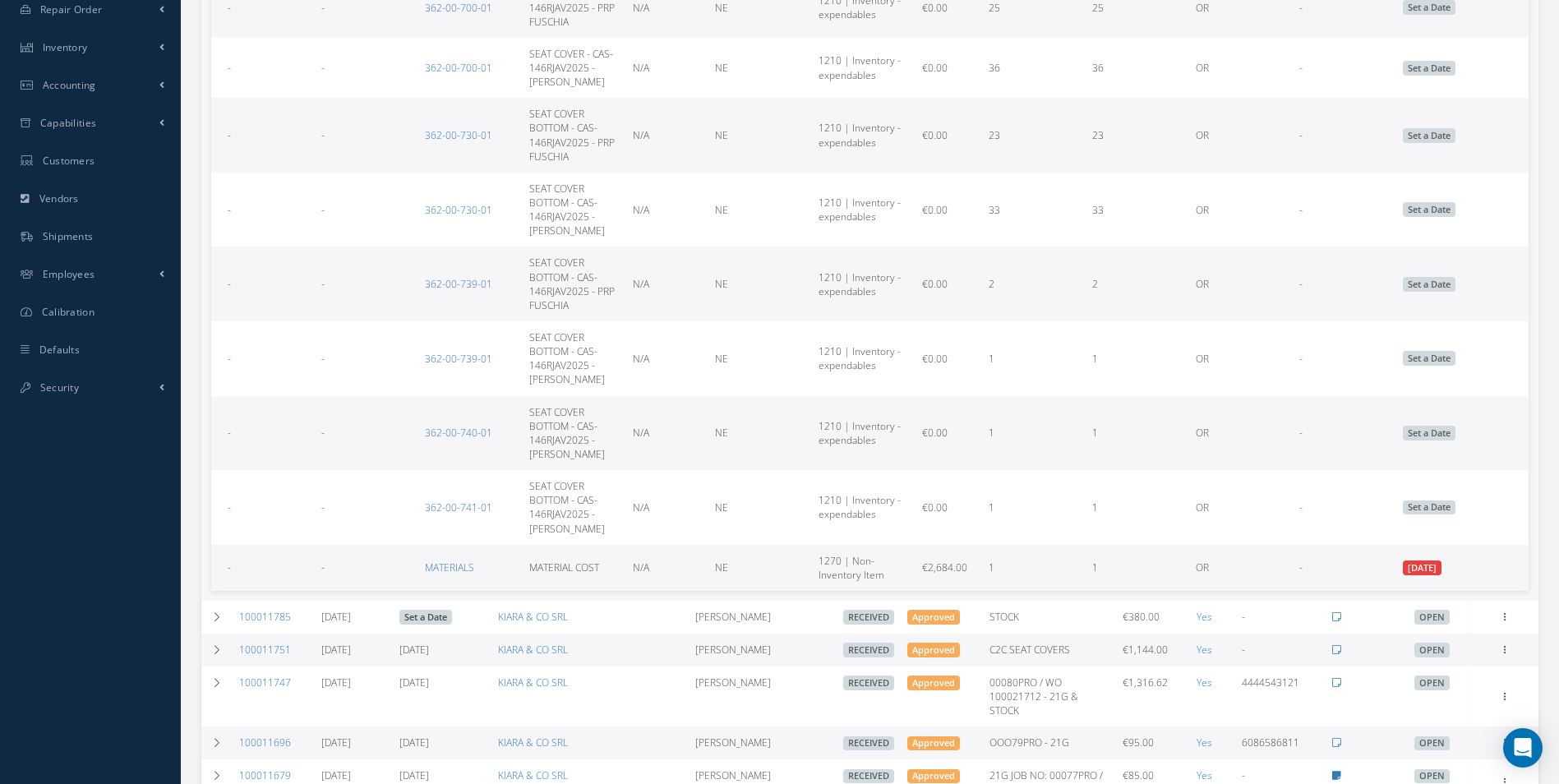
scroll to position [82, 0]
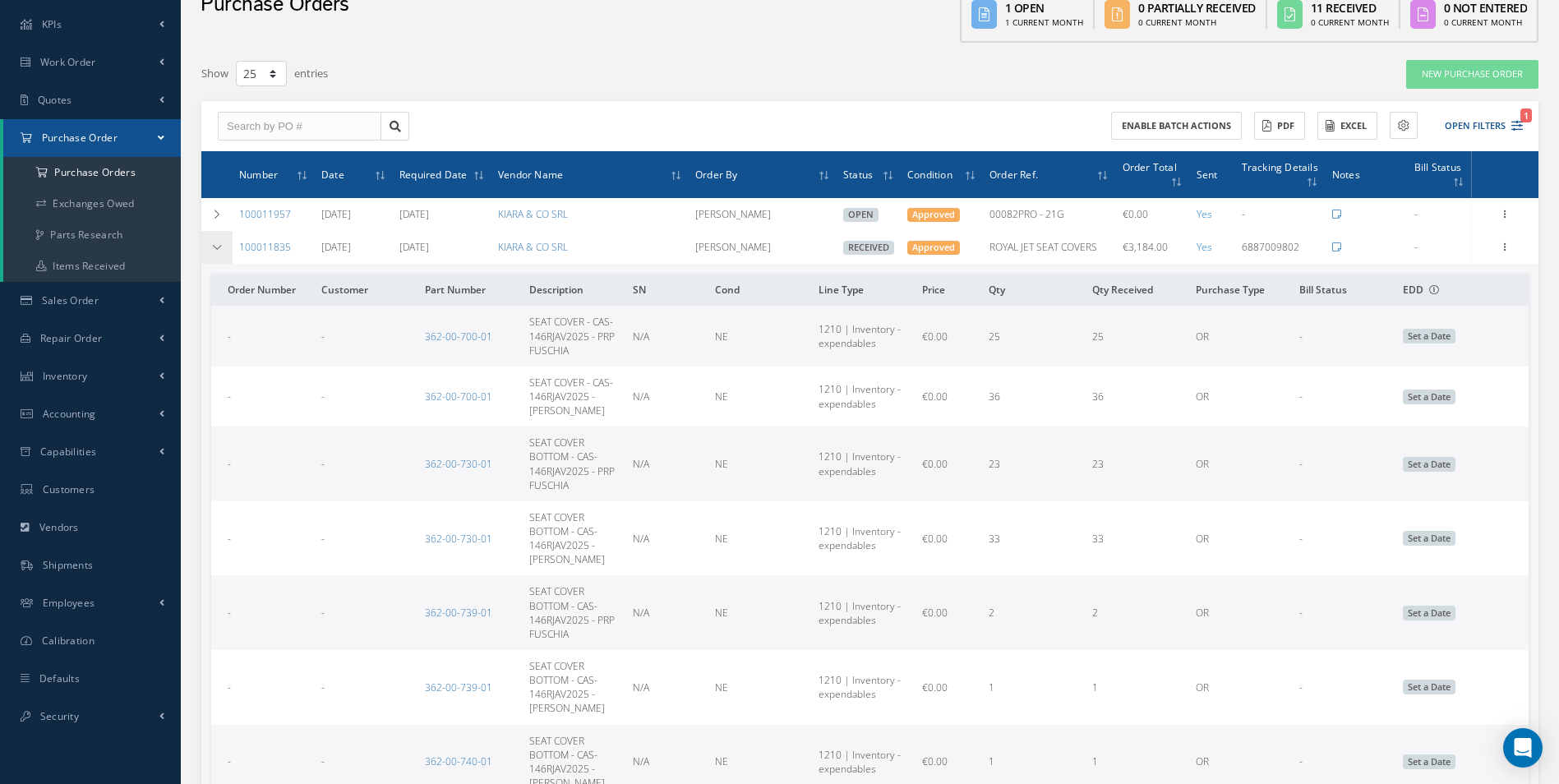
click at [223, 249] on td at bounding box center [217, 247] width 31 height 33
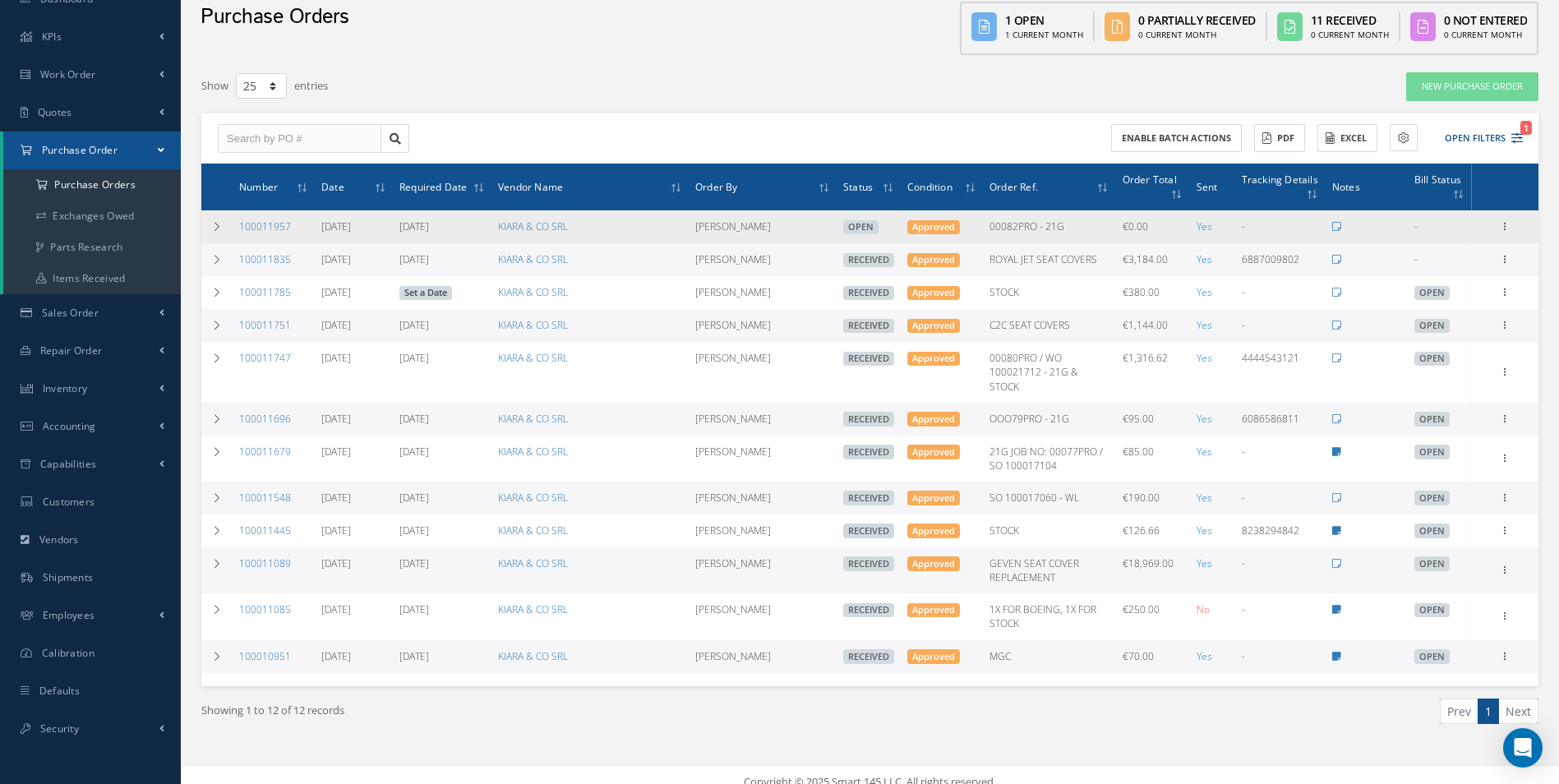
scroll to position [0, 0]
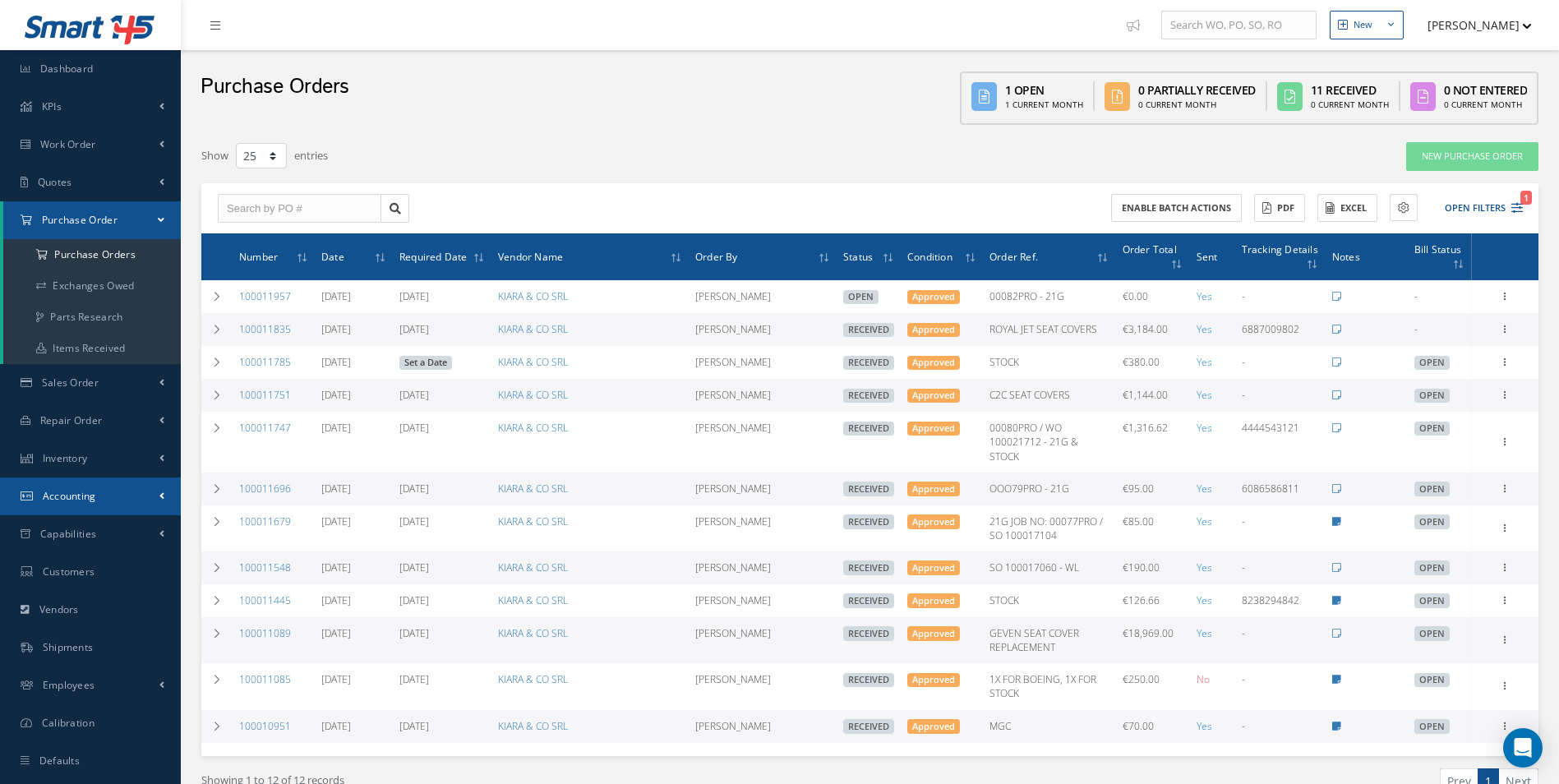
click at [114, 498] on link "Accounting" at bounding box center [90, 496] width 181 height 38
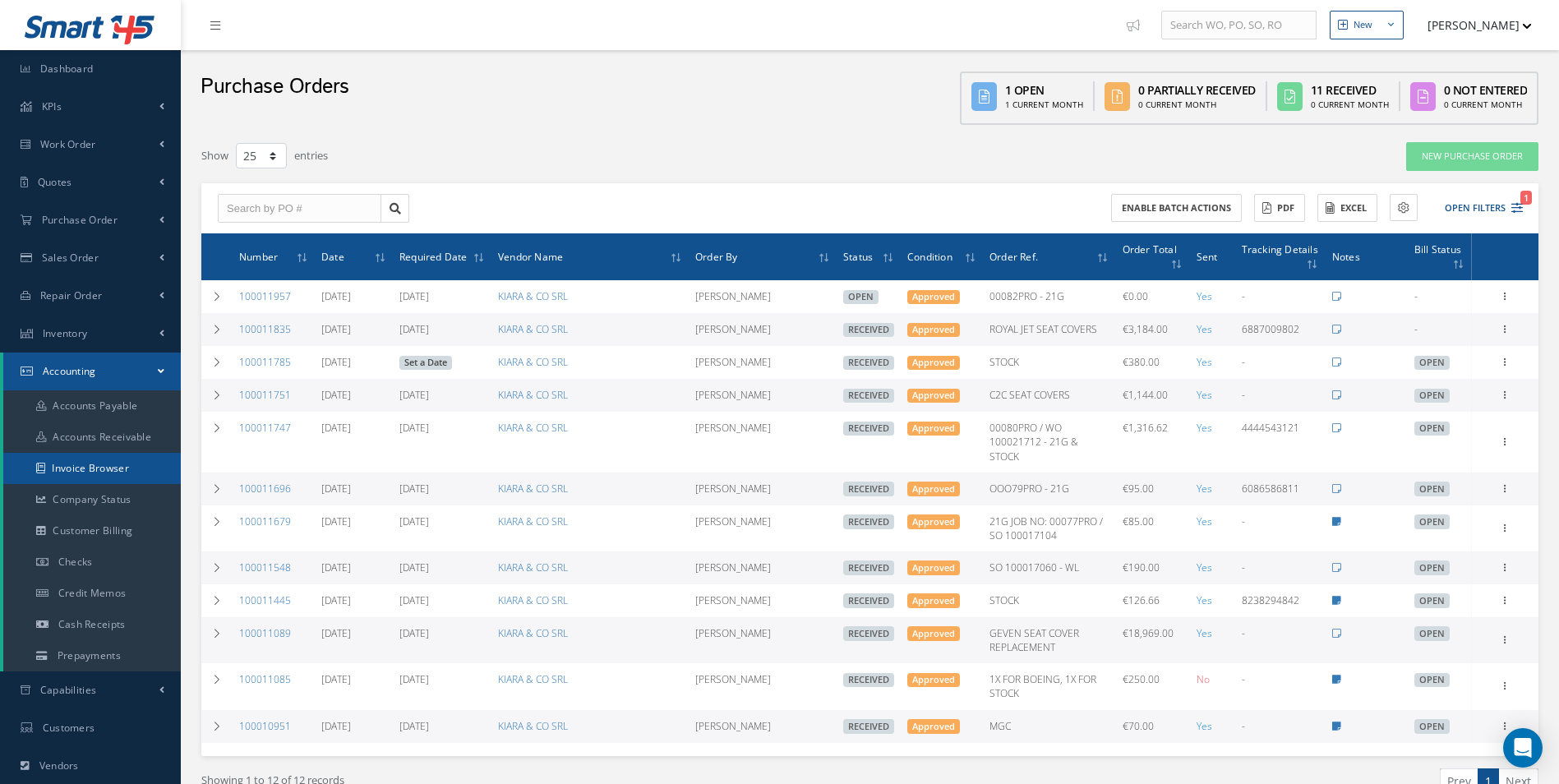
click at [92, 462] on link "Invoice Browser" at bounding box center [91, 468] width 178 height 31
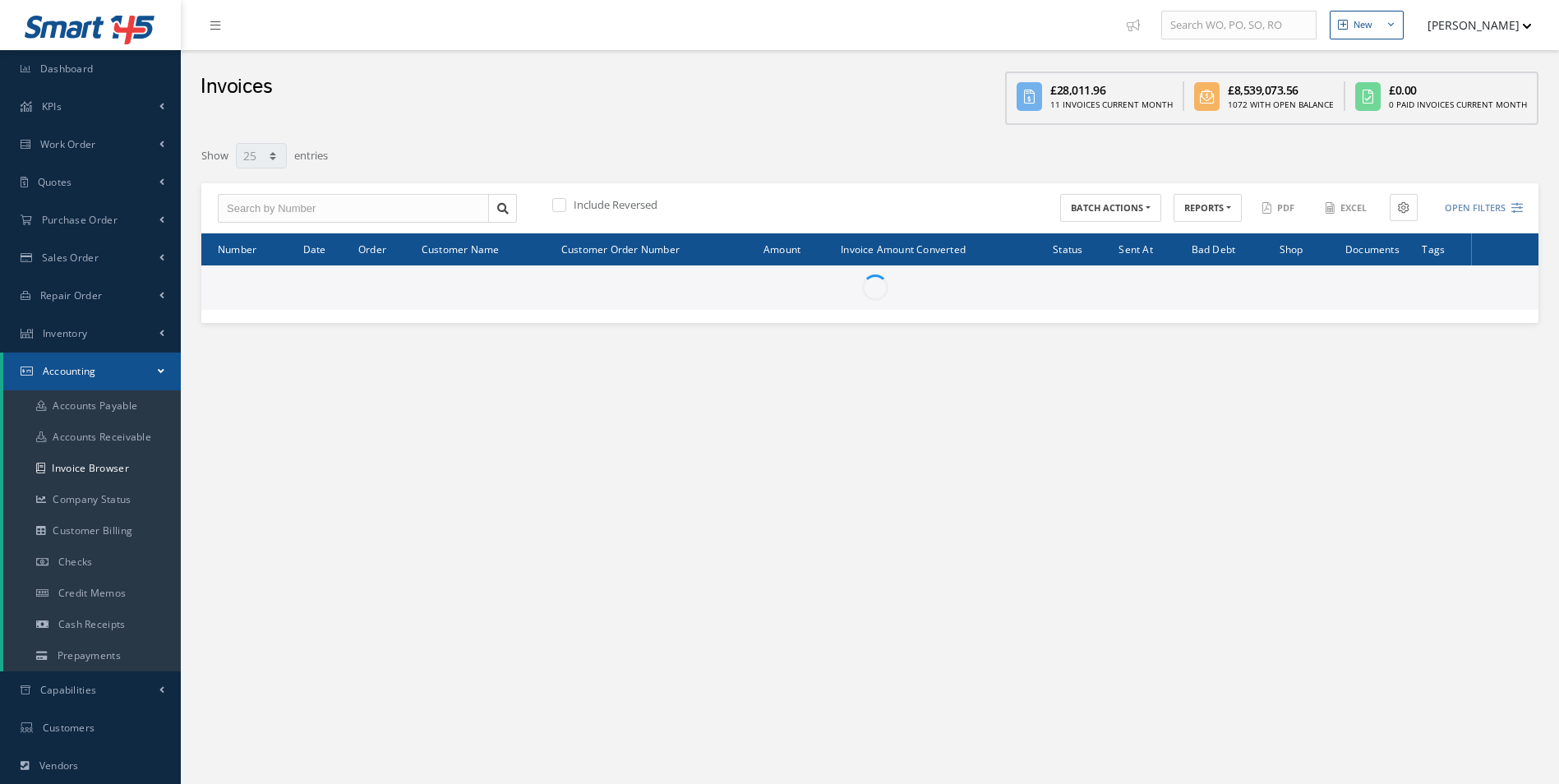
select select "25"
